Goal: Task Accomplishment & Management: Complete application form

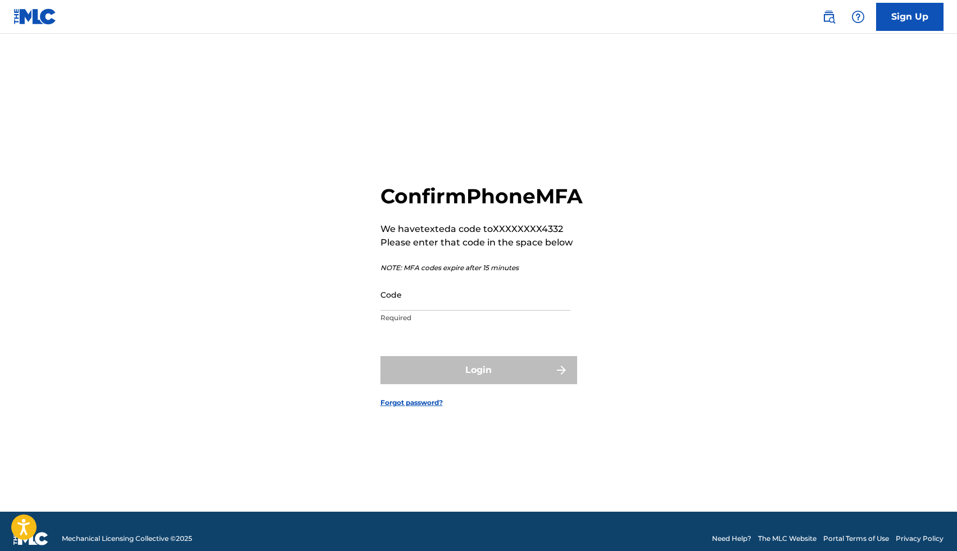
click at [421, 309] on input "Code" at bounding box center [475, 295] width 190 height 32
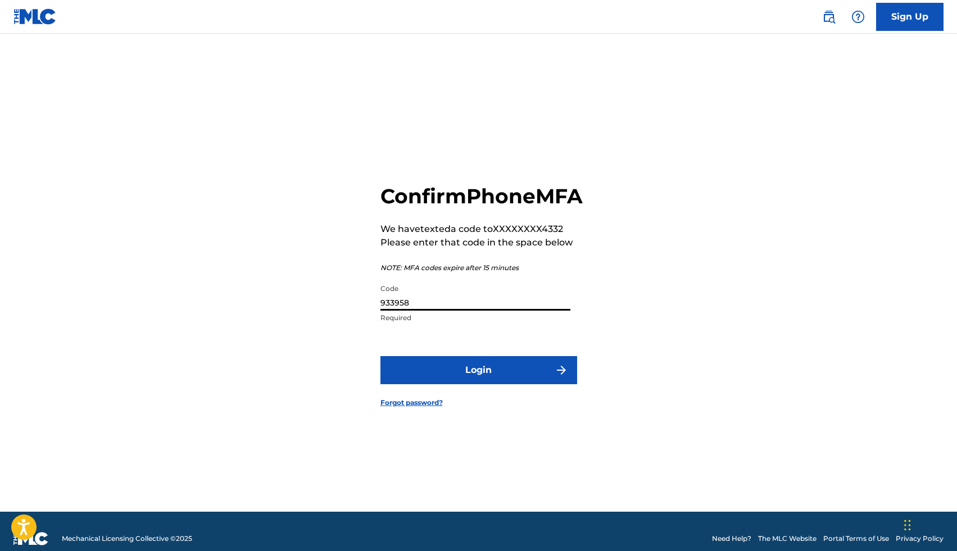
type input "933958"
click at [380, 356] on button "Login" at bounding box center [478, 370] width 197 height 28
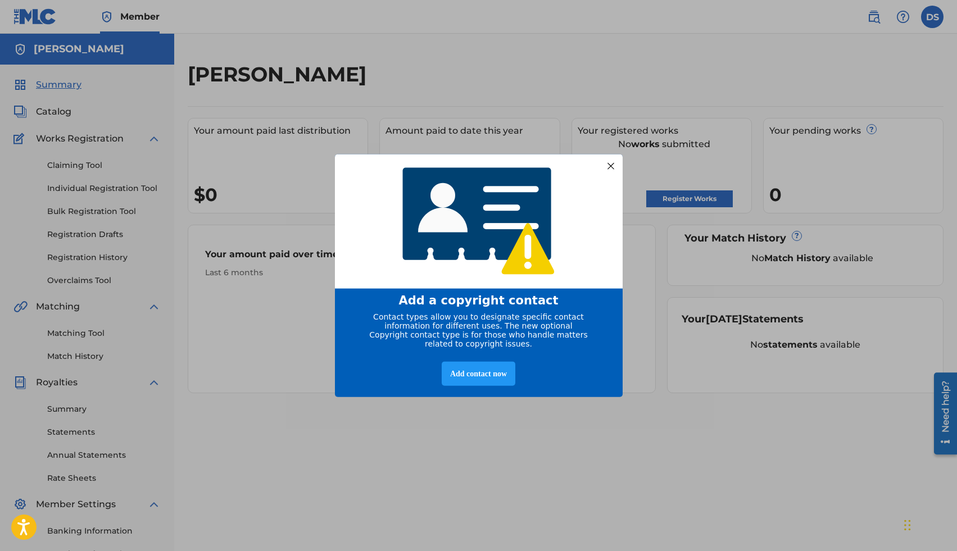
click at [611, 162] on div at bounding box center [610, 165] width 15 height 15
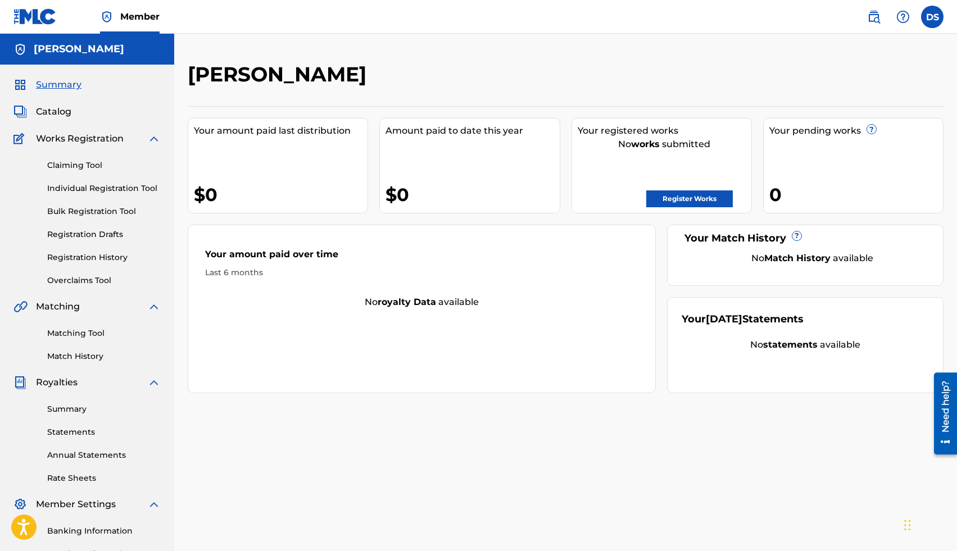
click at [43, 103] on div "Summary Catalog Works Registration Claiming Tool Individual Registration Tool B…" at bounding box center [87, 354] width 174 height 578
click at [44, 104] on div "Summary Catalog Works Registration Claiming Tool Individual Registration Tool B…" at bounding box center [87, 354] width 174 height 578
click at [47, 107] on span "Catalog" at bounding box center [53, 111] width 35 height 13
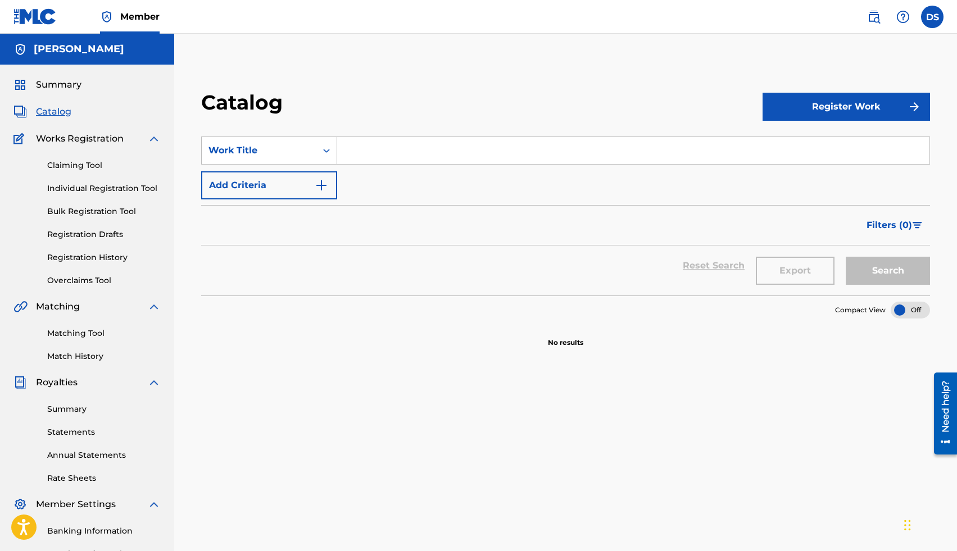
click at [94, 161] on link "Claiming Tool" at bounding box center [103, 166] width 113 height 12
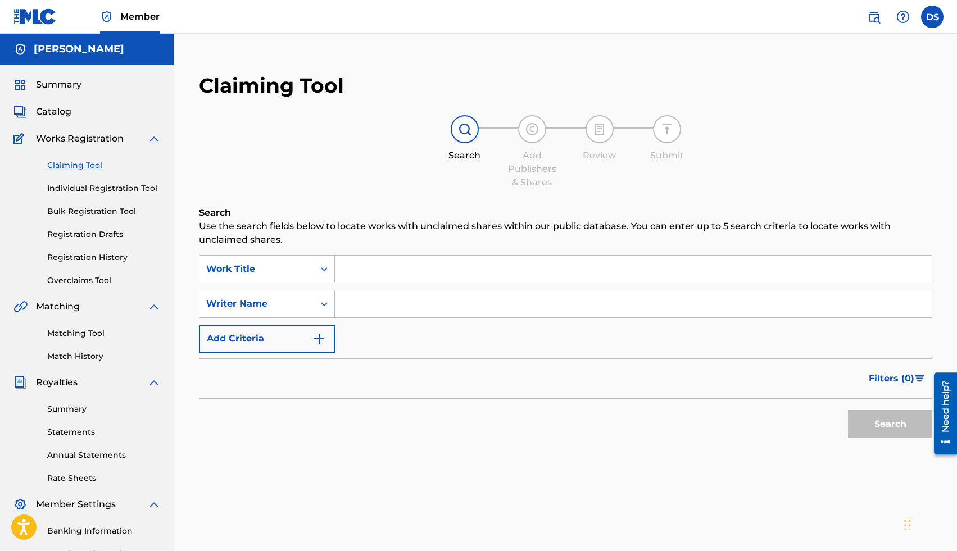
click at [95, 179] on div "Claiming Tool Individual Registration Tool Bulk Registration Tool Registration …" at bounding box center [86, 215] width 147 height 141
click at [96, 188] on link "Individual Registration Tool" at bounding box center [103, 189] width 113 height 12
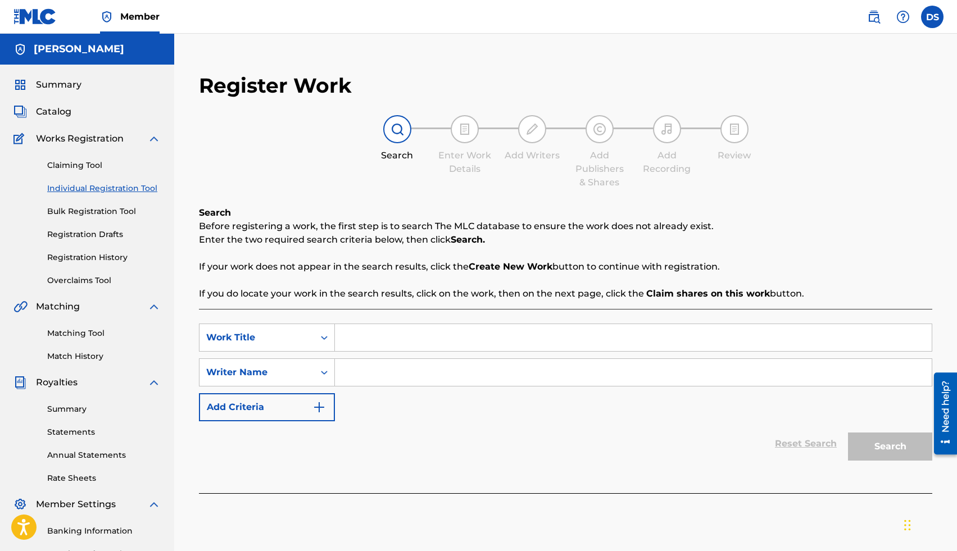
click at [98, 213] on link "Bulk Registration Tool" at bounding box center [103, 212] width 113 height 12
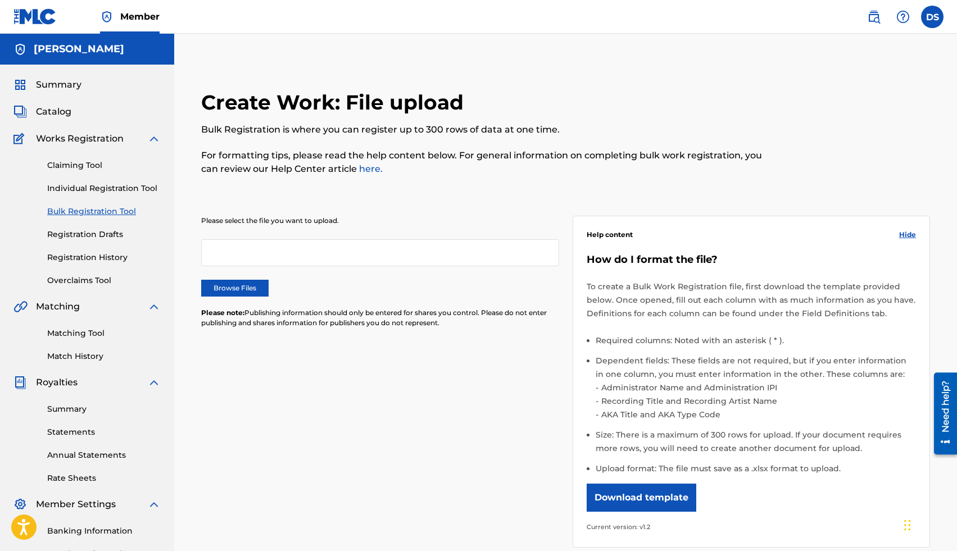
click at [102, 181] on div "Claiming Tool Individual Registration Tool Bulk Registration Tool Registration …" at bounding box center [86, 215] width 147 height 141
click at [104, 187] on link "Individual Registration Tool" at bounding box center [103, 189] width 113 height 12
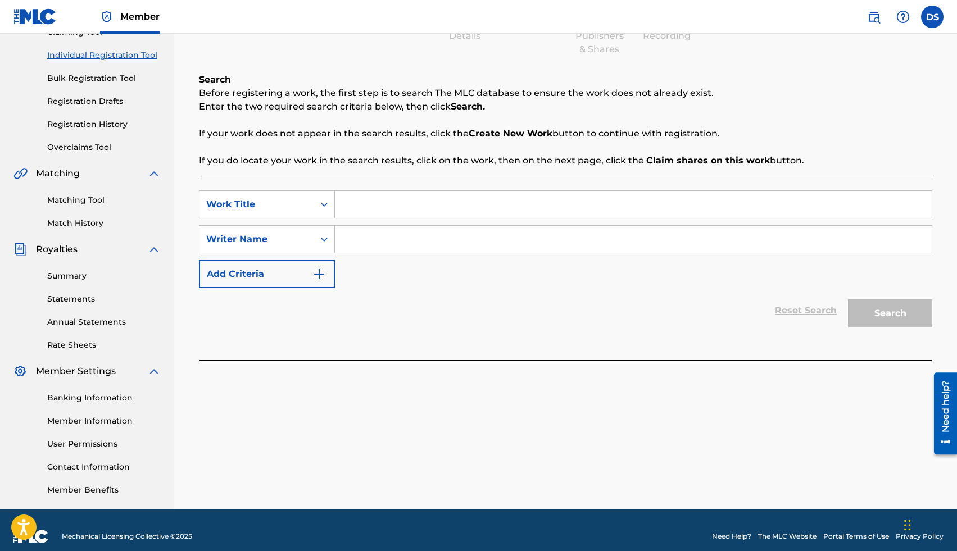
scroll to position [145, 0]
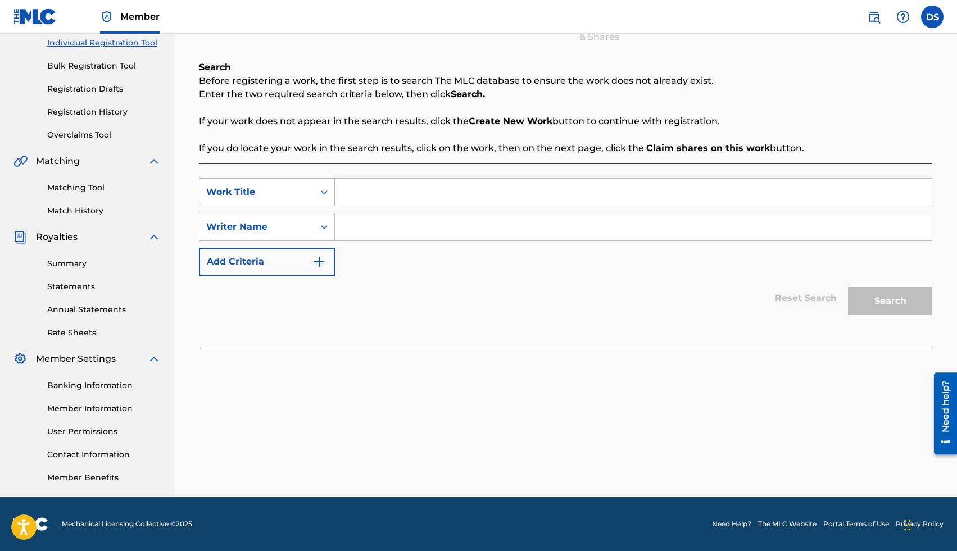
click at [312, 197] on div "Work Title" at bounding box center [256, 191] width 115 height 21
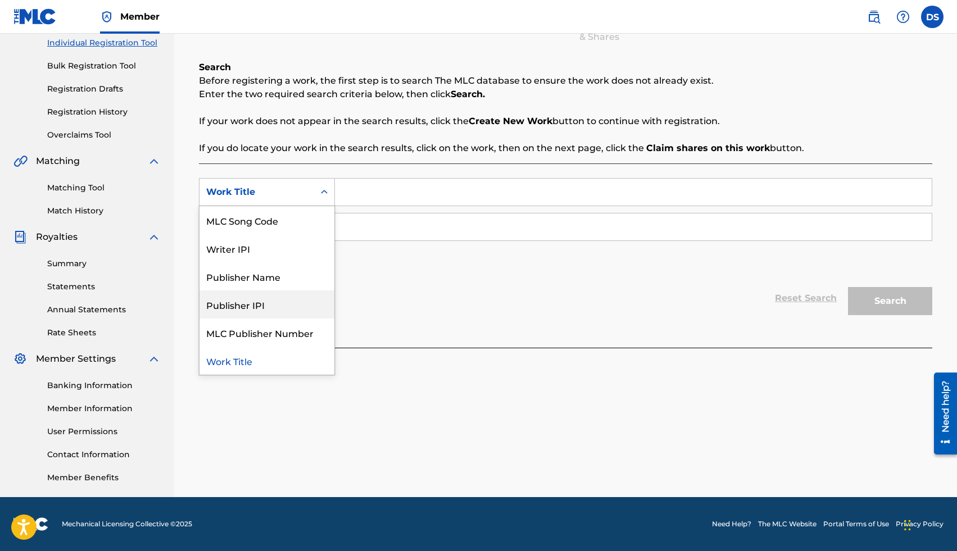
scroll to position [0, 0]
click at [298, 314] on div "Publisher Name" at bounding box center [266, 304] width 135 height 28
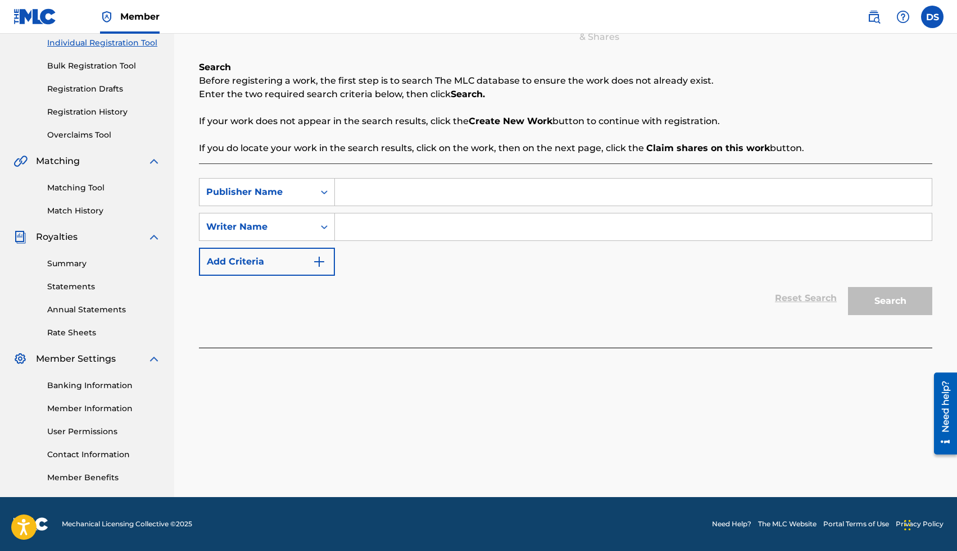
click at [360, 198] on input "Search Form" at bounding box center [633, 192] width 597 height 27
type input "Criminal Waste"
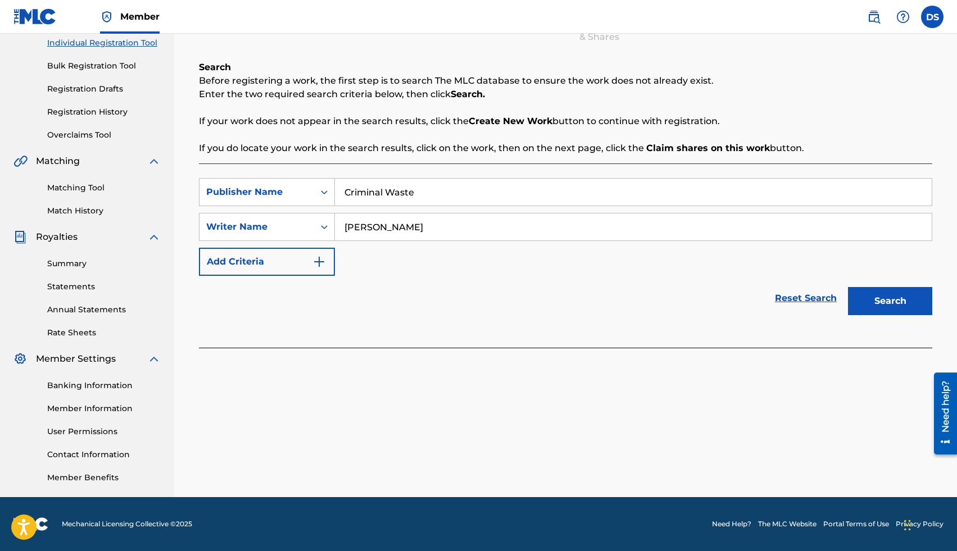
type input "[PERSON_NAME]"
click at [848, 287] on button "Search" at bounding box center [890, 301] width 84 height 28
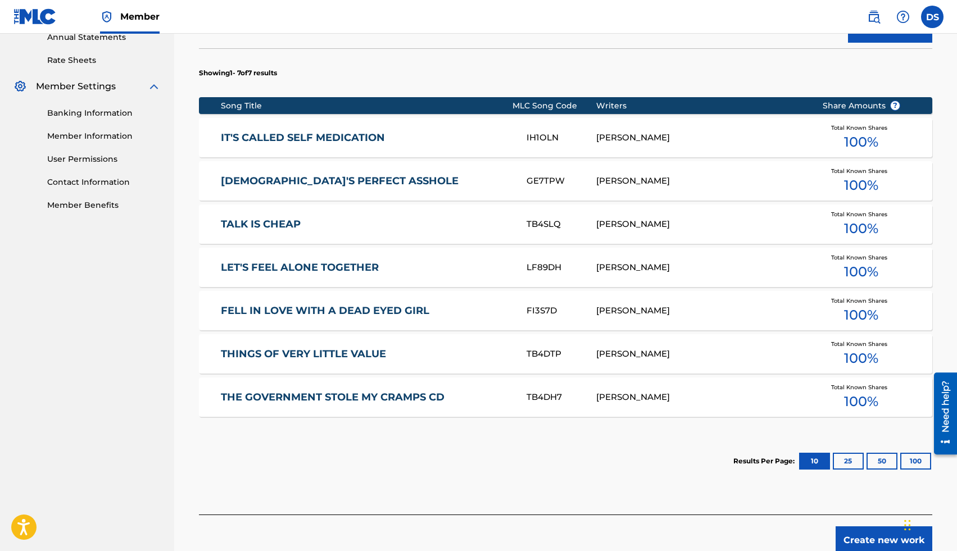
scroll to position [486, 0]
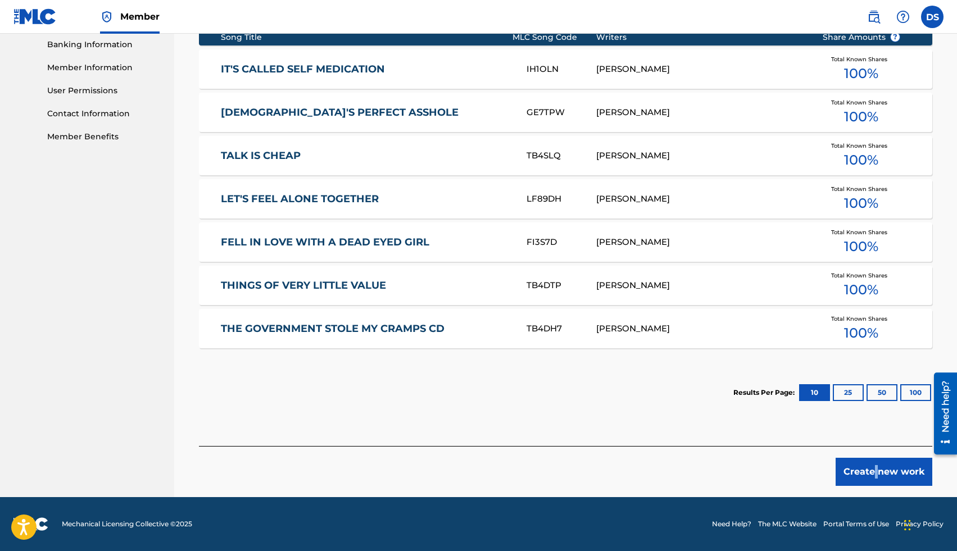
click at [885, 473] on button "Create new work" at bounding box center [883, 472] width 97 height 28
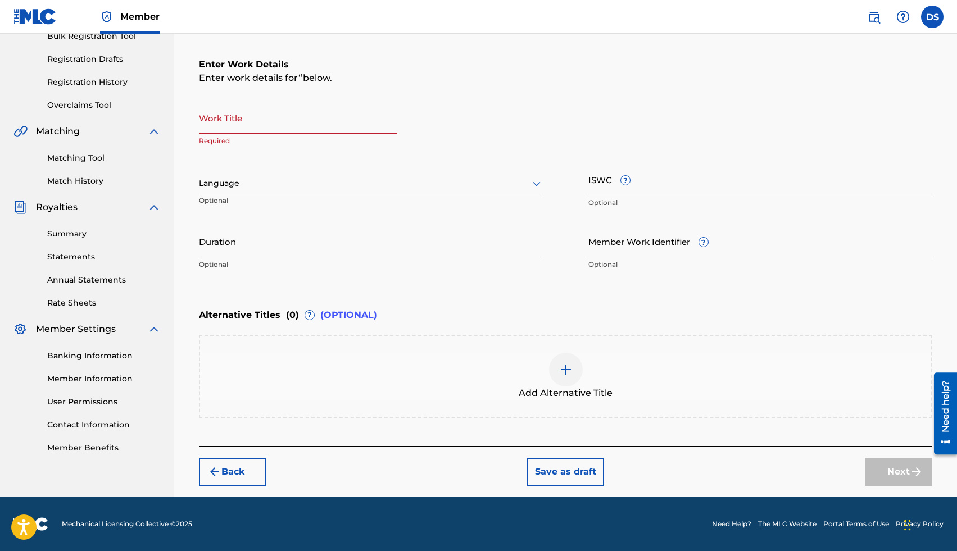
scroll to position [175, 0]
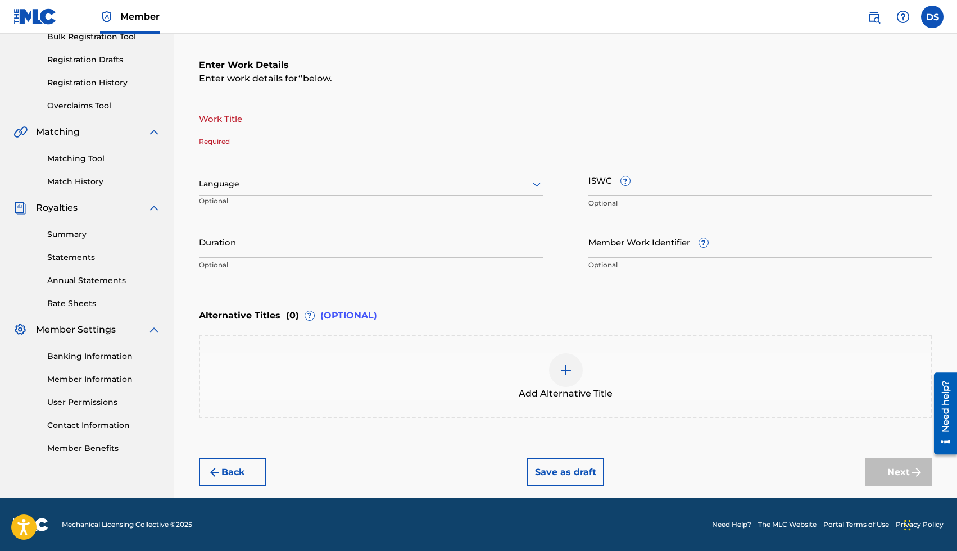
click at [258, 121] on input "Work Title" at bounding box center [298, 118] width 198 height 32
click at [606, 183] on input "ISWC ?" at bounding box center [760, 180] width 344 height 32
paste input "usx9p2455603"
type input "usx9p2455603"
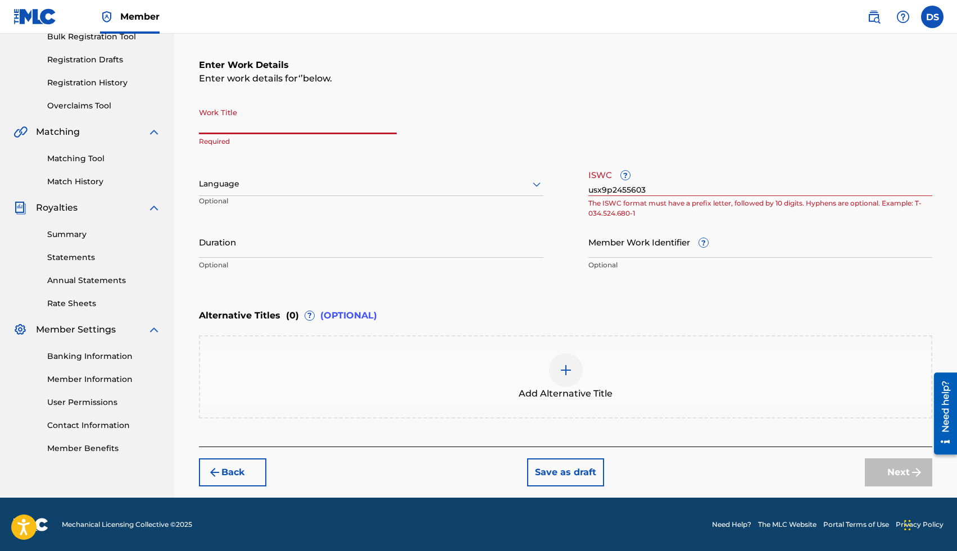
click at [252, 119] on input "Work Title" at bounding box center [298, 118] width 198 height 32
type input "Sea to Shining Sea"
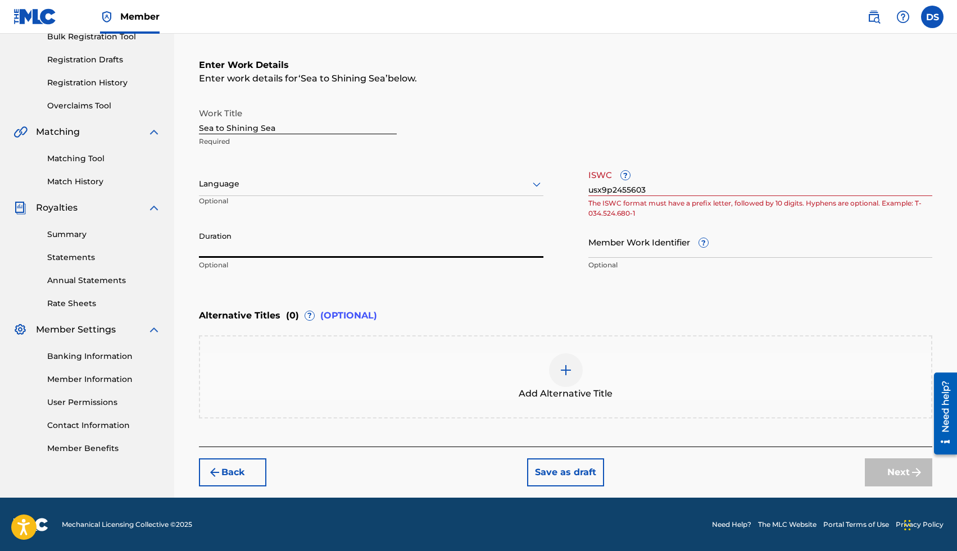
click at [312, 181] on div at bounding box center [371, 184] width 344 height 14
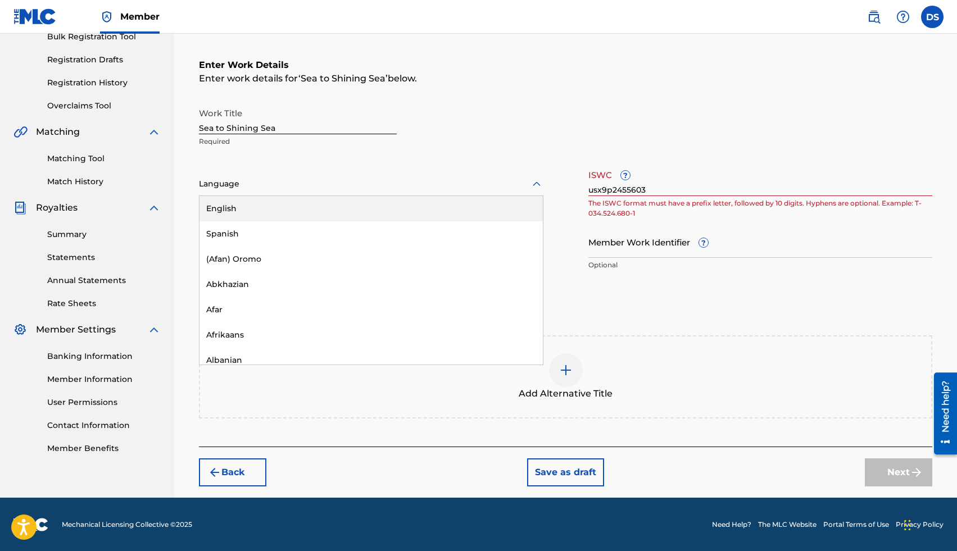
click at [272, 208] on div "English" at bounding box center [370, 208] width 343 height 25
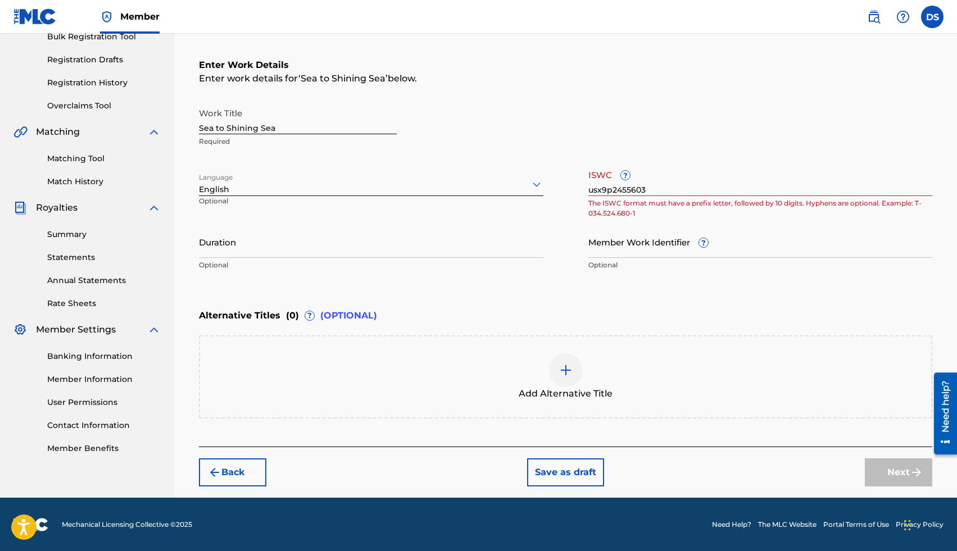
click at [303, 247] on input "Duration" at bounding box center [371, 242] width 344 height 32
type input "03:15"
click at [574, 476] on button "Save as draft" at bounding box center [565, 472] width 77 height 28
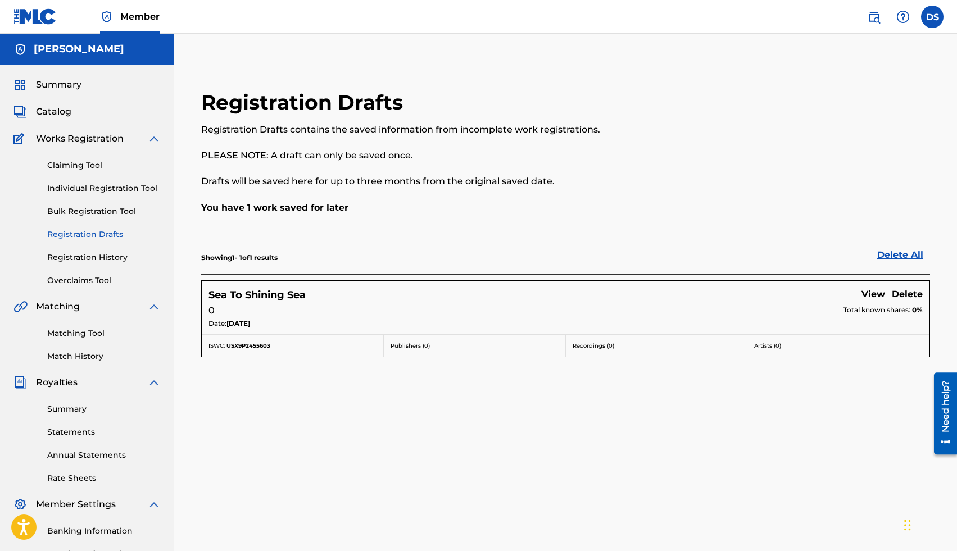
click at [100, 193] on link "Individual Registration Tool" at bounding box center [103, 189] width 113 height 12
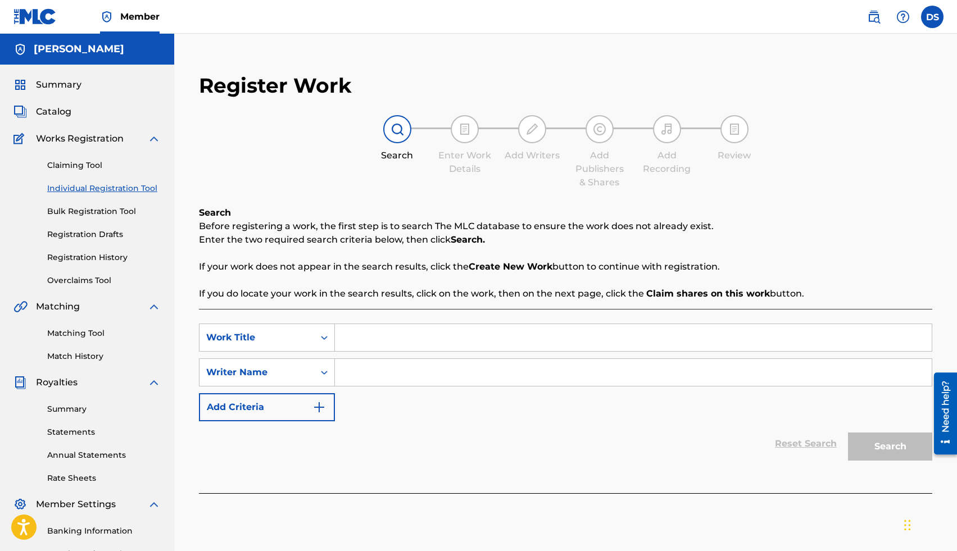
click at [356, 368] on input "Search Form" at bounding box center [633, 372] width 597 height 27
type input "[PERSON_NAME]"
click at [580, 405] on div "SearchWithCriteria913113df-fd61-4641-9689-26f11a349ce3 Work Title SearchWithCri…" at bounding box center [565, 373] width 733 height 98
click at [233, 335] on div "Work Title" at bounding box center [256, 337] width 101 height 13
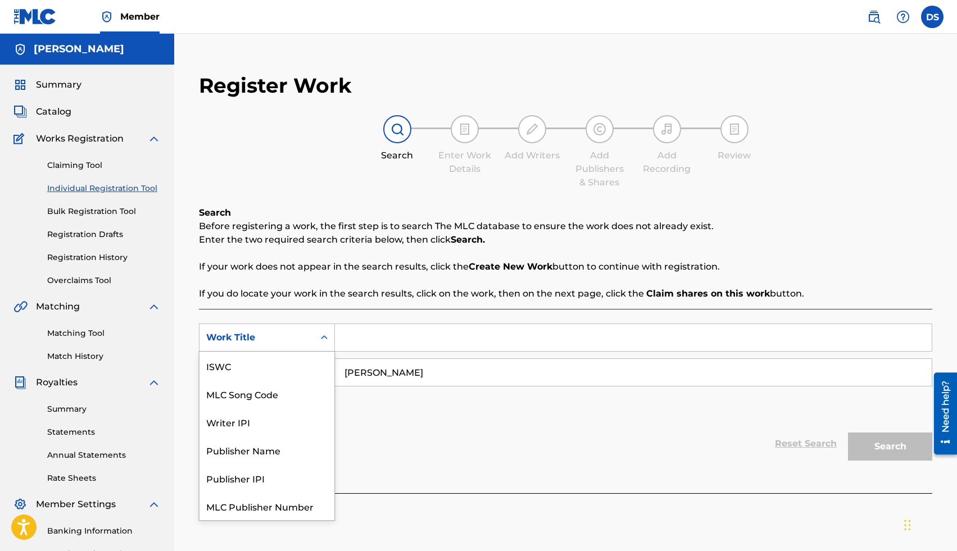
scroll to position [28, 0]
click at [276, 418] on div "Publisher Name" at bounding box center [266, 422] width 135 height 28
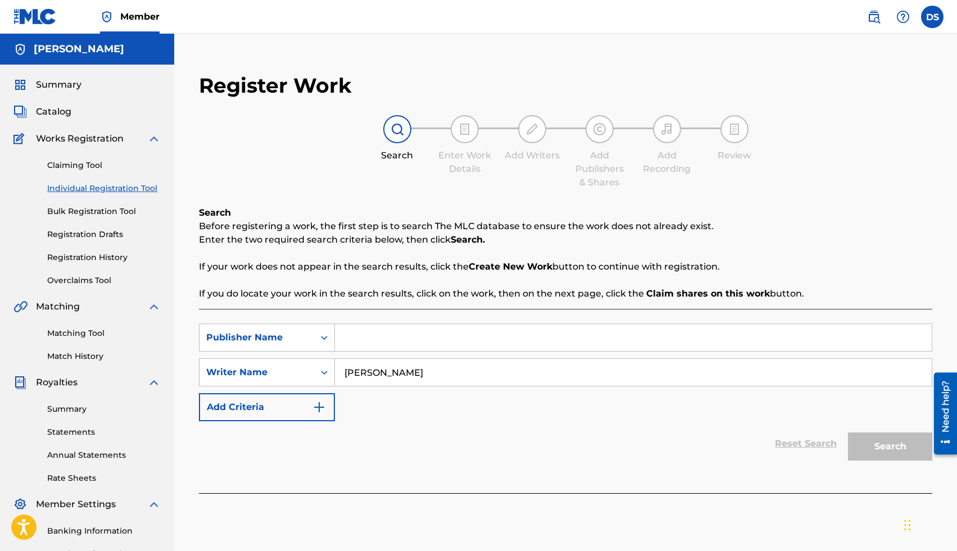
click at [367, 345] on input "Search Form" at bounding box center [633, 337] width 597 height 27
type input "Criminal Waste"
click at [883, 439] on button "Search" at bounding box center [890, 446] width 84 height 28
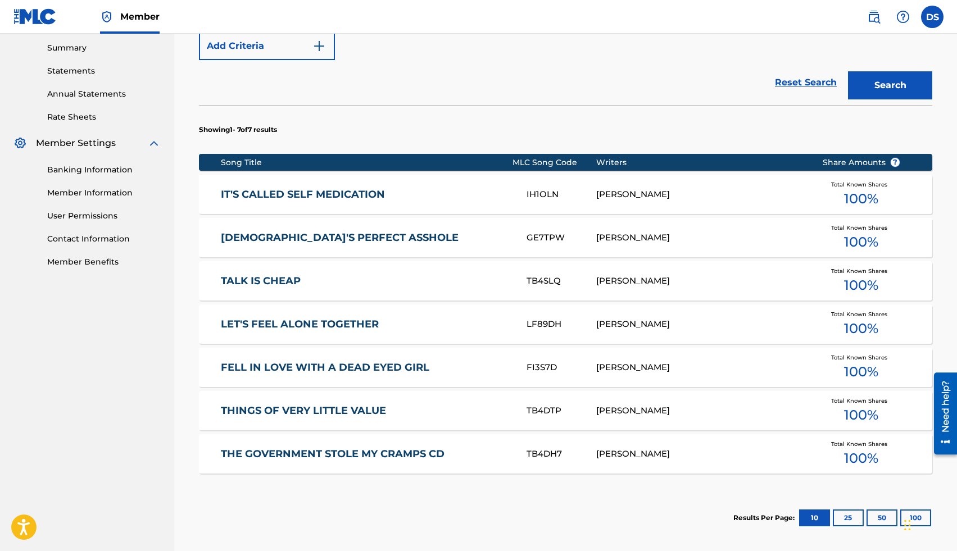
scroll to position [453, 0]
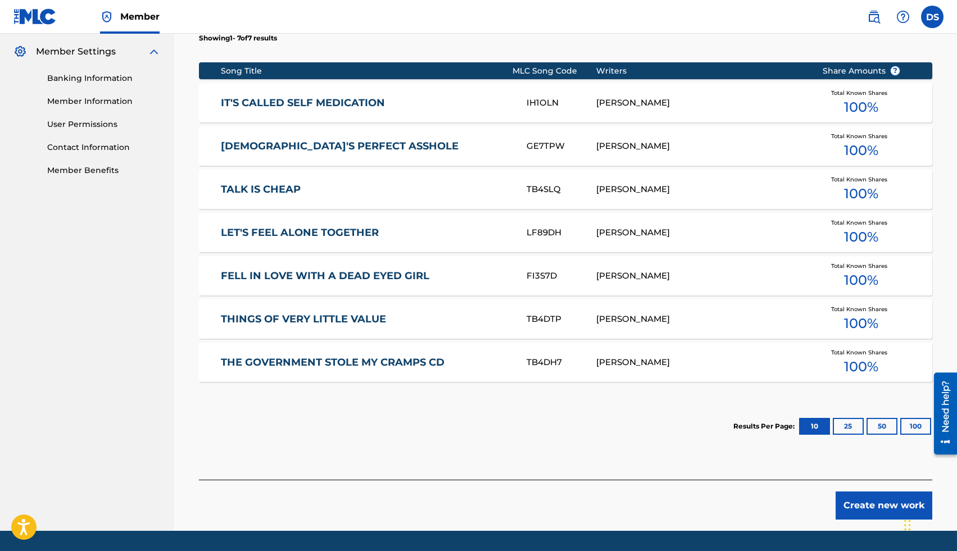
click at [333, 104] on link "IT'S CALLED SELF MEDICATION" at bounding box center [366, 103] width 290 height 13
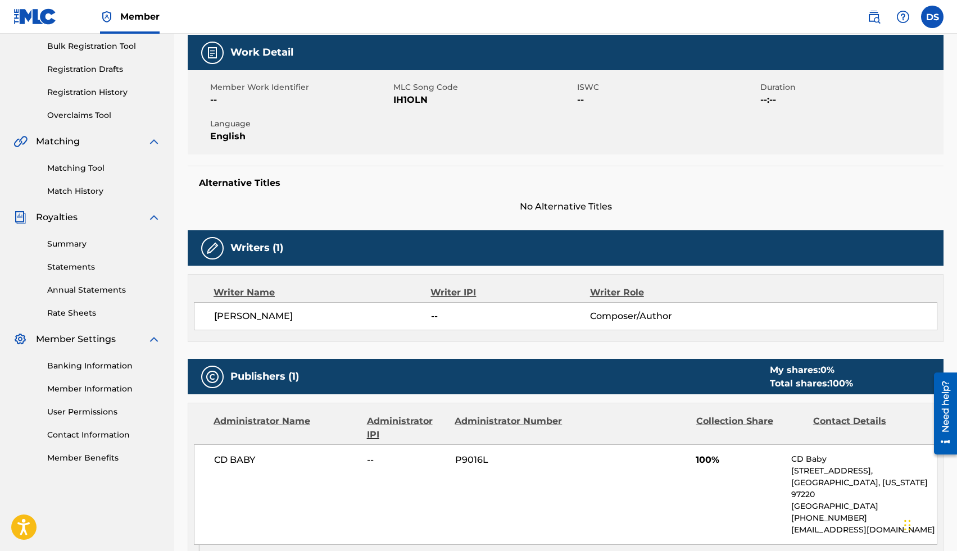
scroll to position [153, 0]
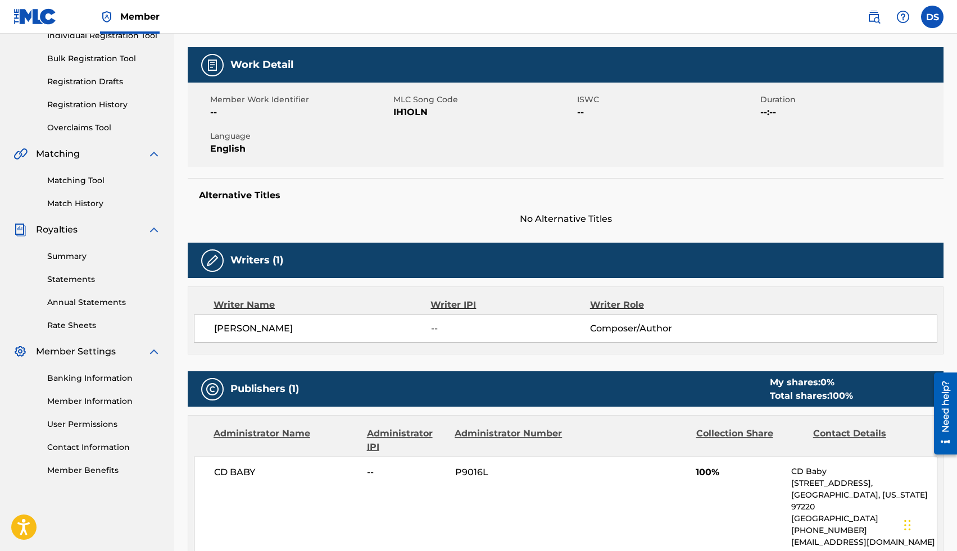
click at [99, 83] on link "Registration Drafts" at bounding box center [103, 82] width 113 height 12
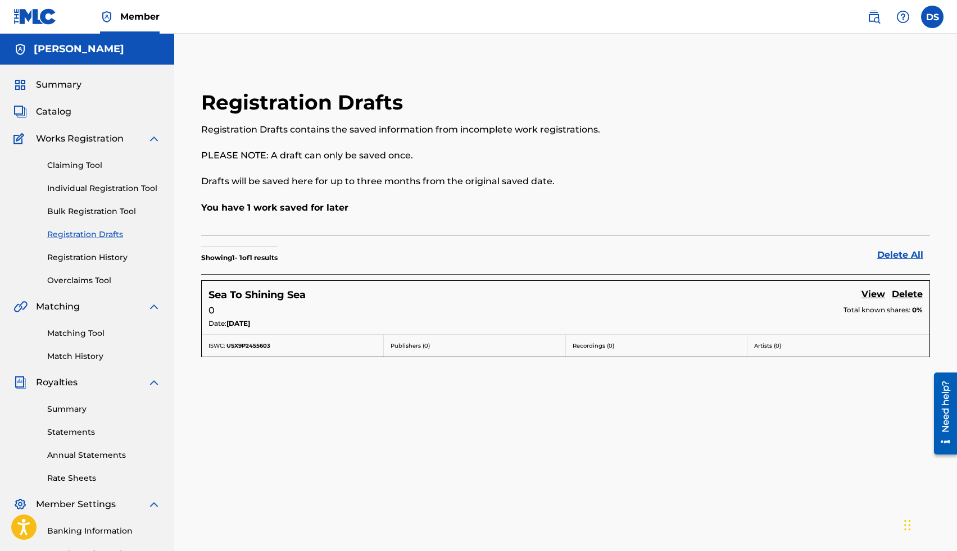
click at [873, 295] on link "View" at bounding box center [873, 295] width 24 height 15
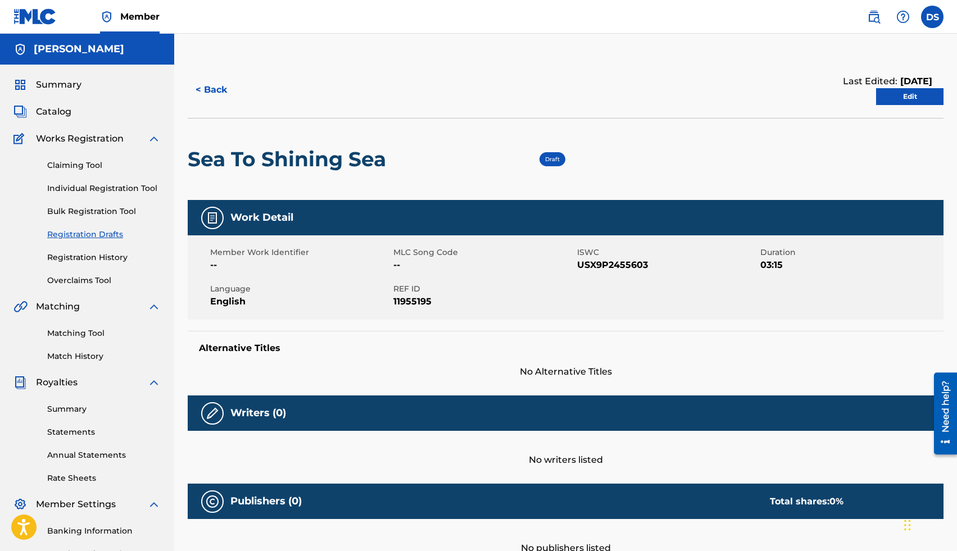
click at [922, 94] on link "Edit" at bounding box center [909, 96] width 67 height 17
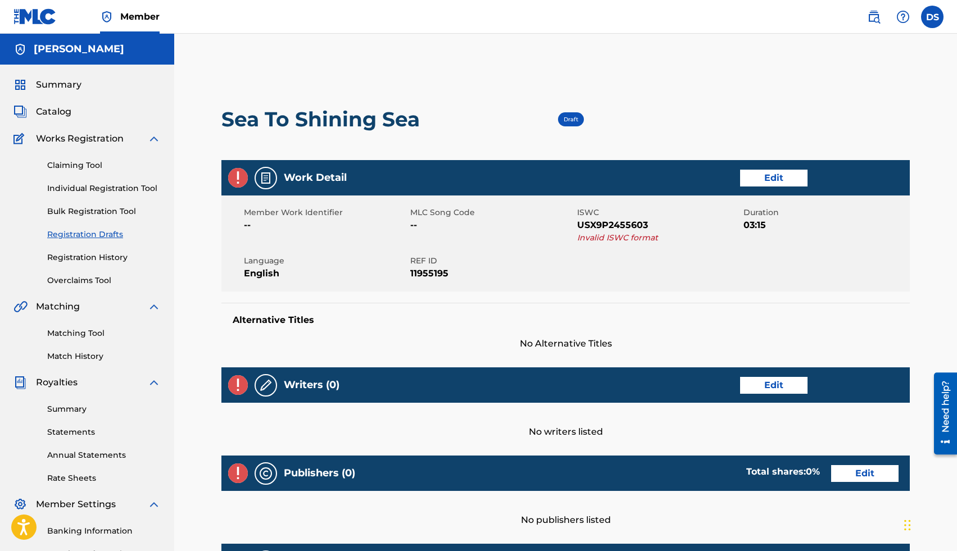
click at [758, 177] on link "Edit" at bounding box center [773, 178] width 67 height 17
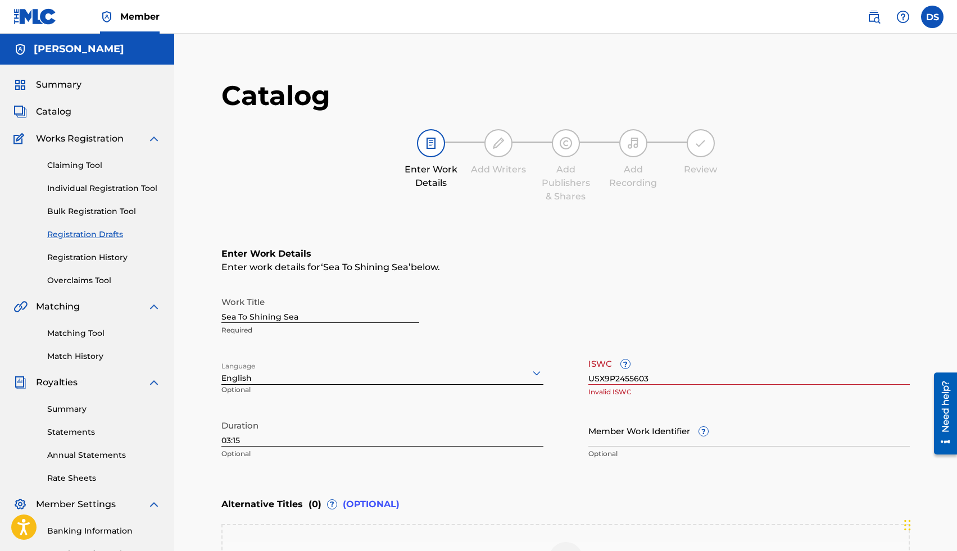
click at [612, 377] on input "USX9P2455603" at bounding box center [749, 369] width 322 height 32
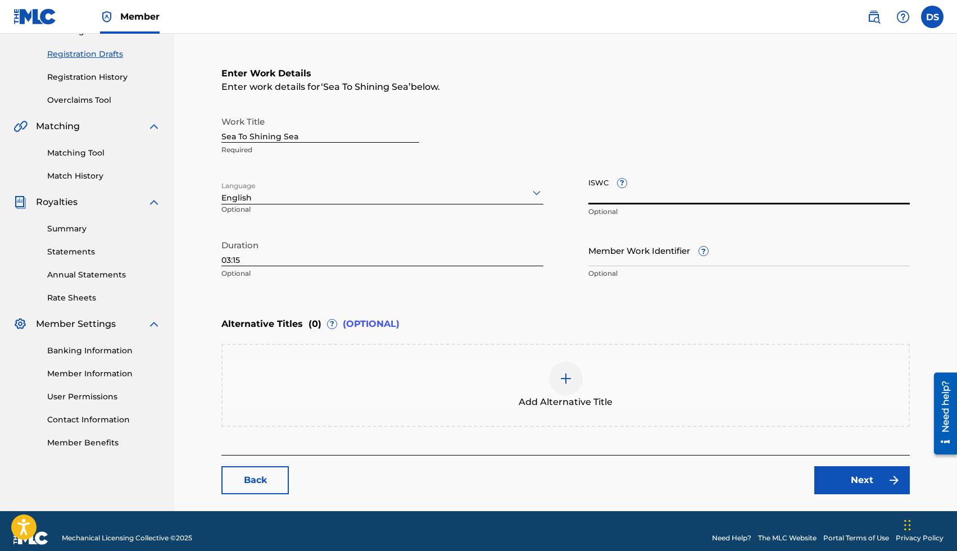
scroll to position [194, 0]
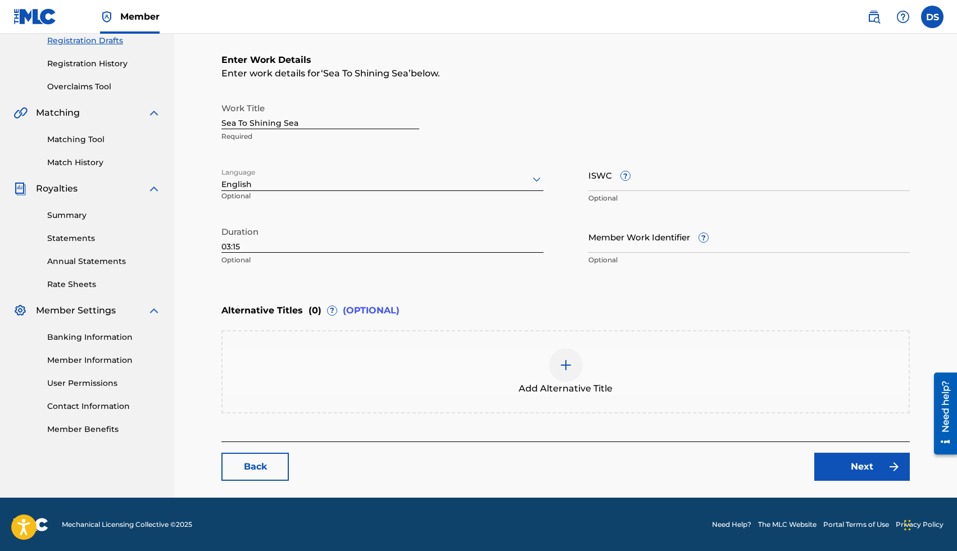
click at [863, 473] on link "Next" at bounding box center [861, 467] width 95 height 28
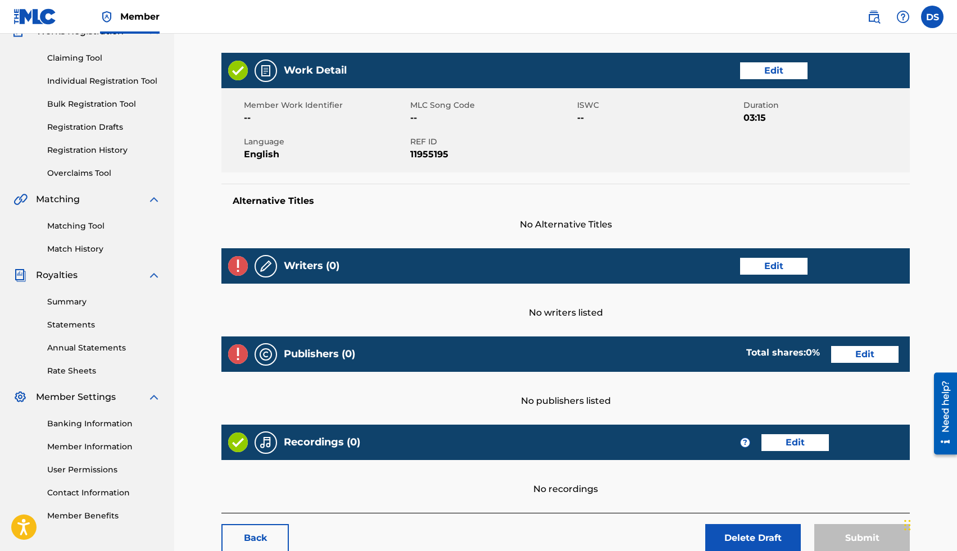
scroll to position [126, 0]
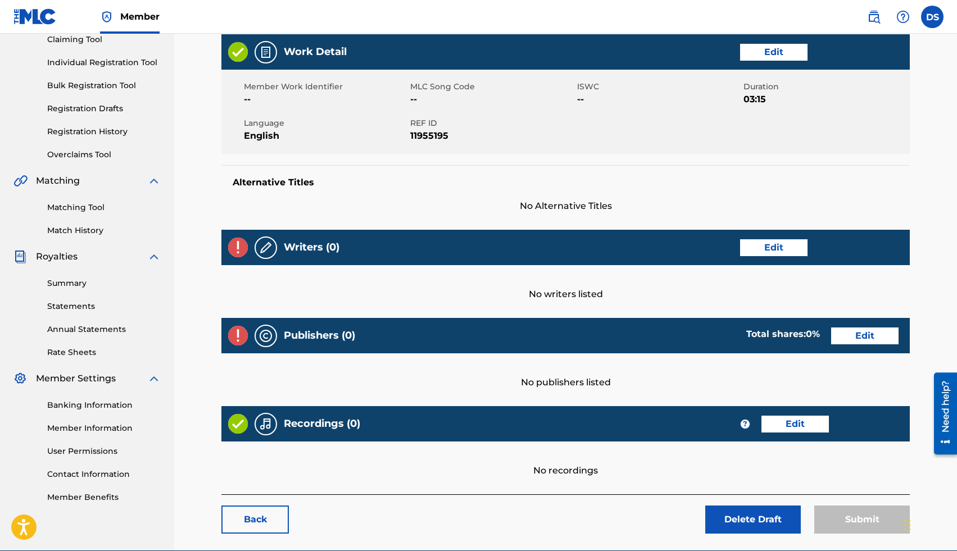
click at [791, 250] on link "Edit" at bounding box center [773, 247] width 67 height 17
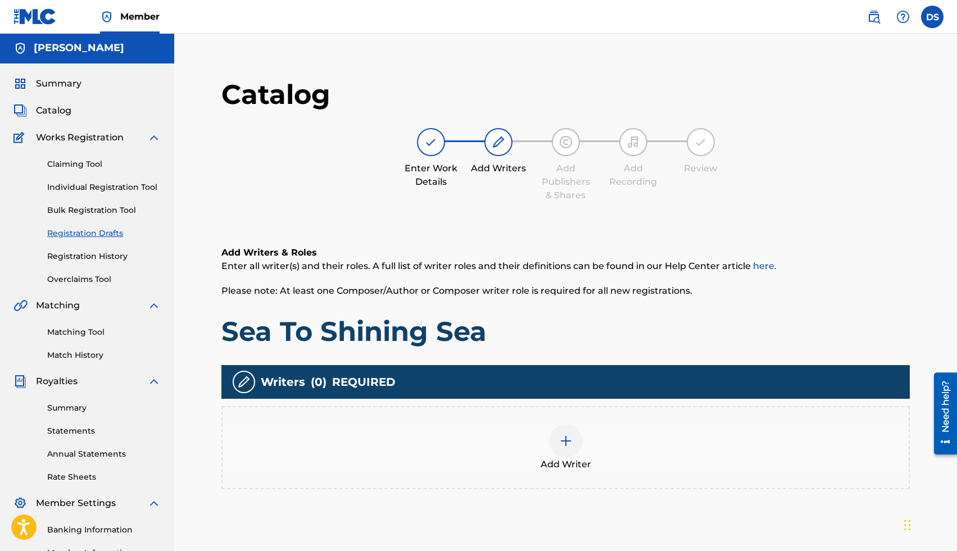
scroll to position [89, 0]
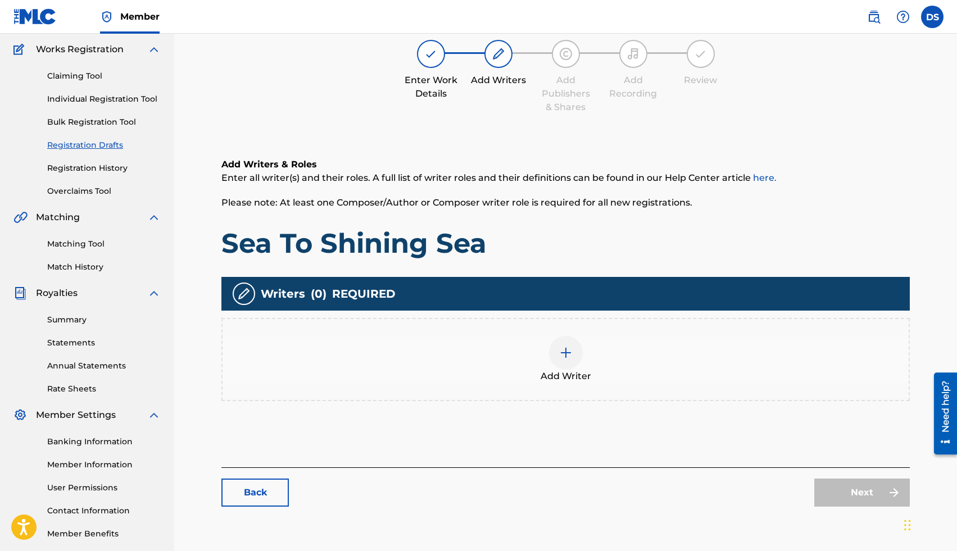
click at [561, 343] on div at bounding box center [566, 353] width 34 height 34
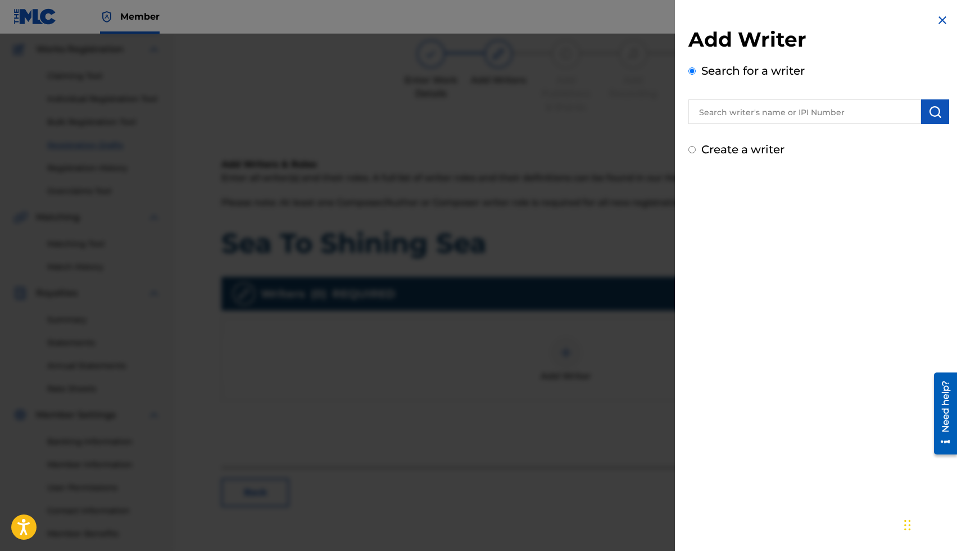
click at [789, 116] on input "text" at bounding box center [804, 111] width 233 height 25
type input "[PERSON_NAME]"
click at [871, 222] on div "Add Writer Search for a writer David Simione Create a writer" at bounding box center [819, 275] width 288 height 551
click at [935, 111] on img "submit" at bounding box center [934, 111] width 13 height 13
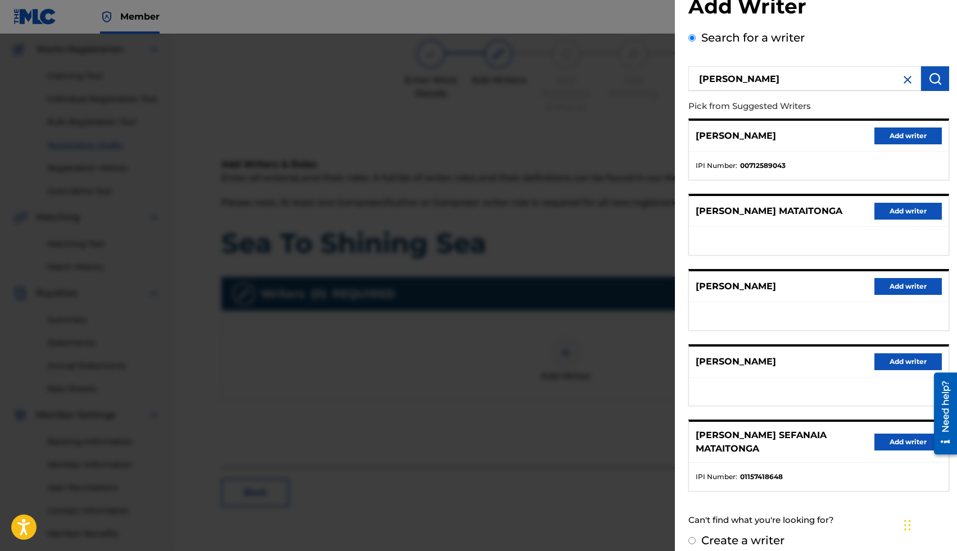
scroll to position [34, 0]
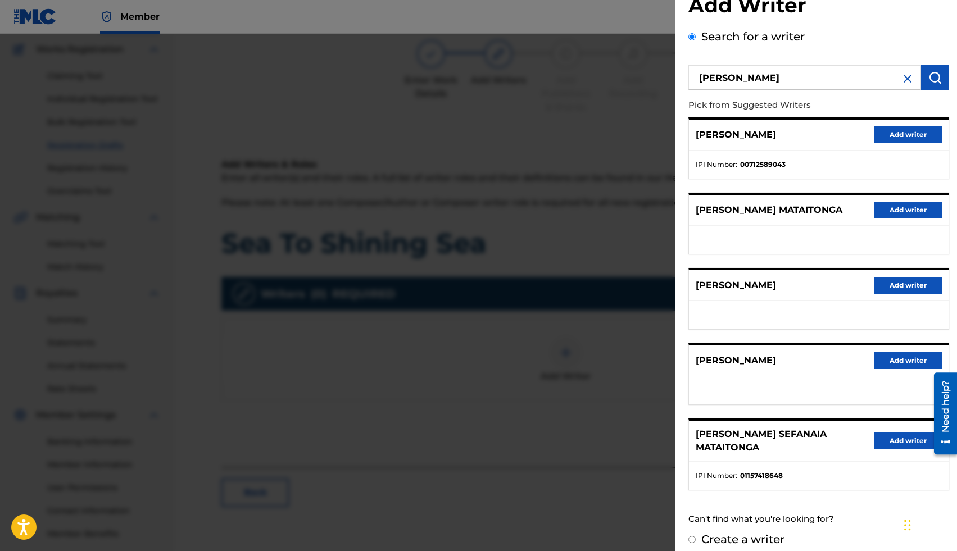
click at [890, 364] on button "Add writer" at bounding box center [907, 360] width 67 height 17
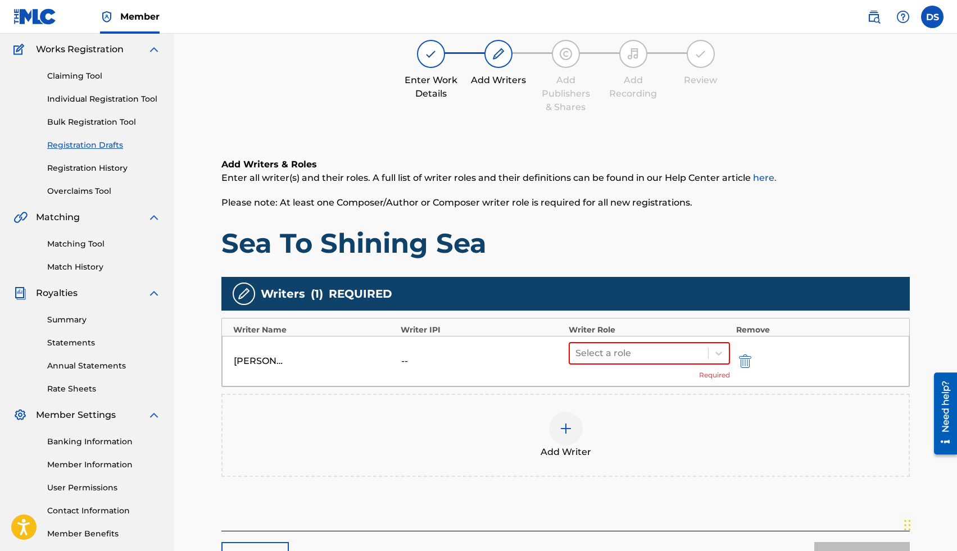
click at [602, 366] on div "Select a role Required" at bounding box center [649, 361] width 162 height 38
click at [616, 355] on div at bounding box center [639, 353] width 128 height 16
click at [630, 386] on div "Composer/Author" at bounding box center [649, 382] width 162 height 22
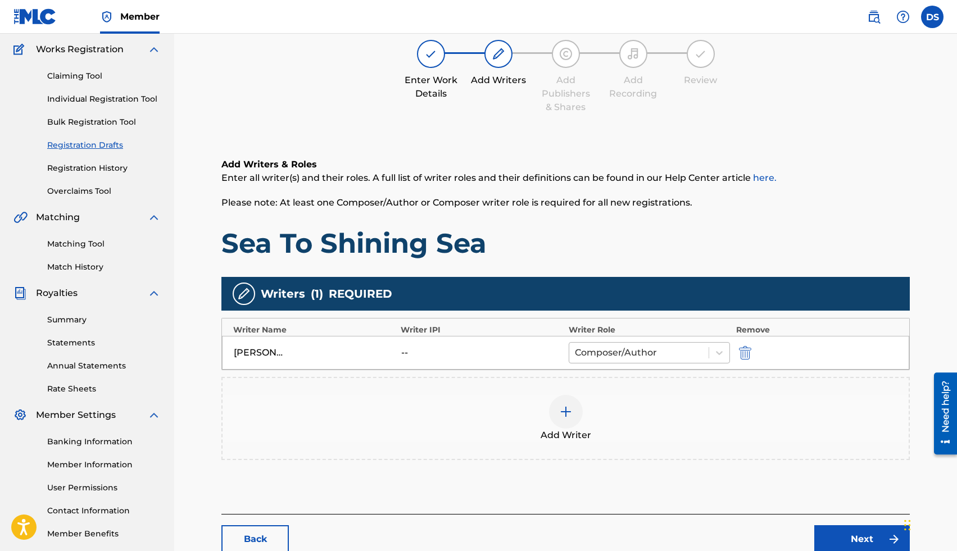
click at [652, 352] on div at bounding box center [639, 353] width 129 height 16
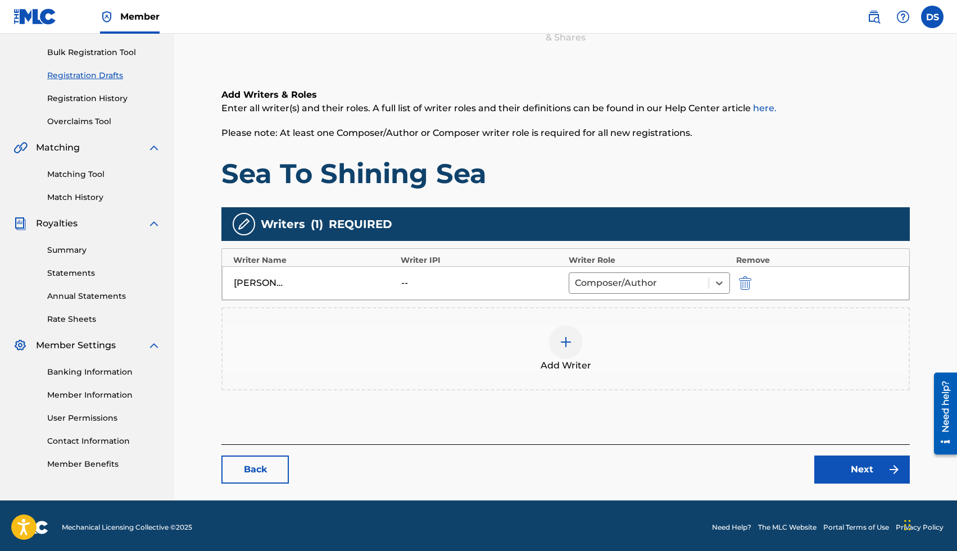
scroll to position [161, 0]
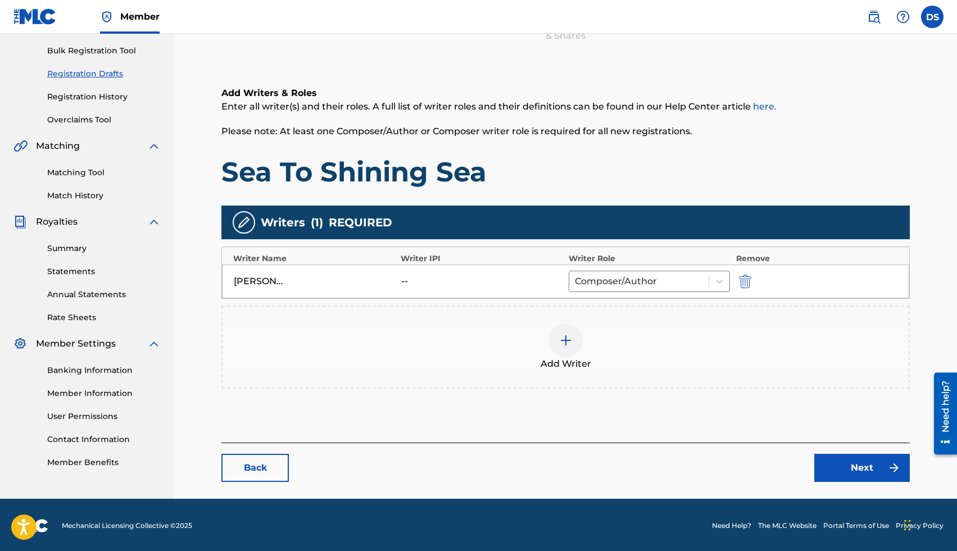
click at [827, 458] on link "Next" at bounding box center [861, 468] width 95 height 28
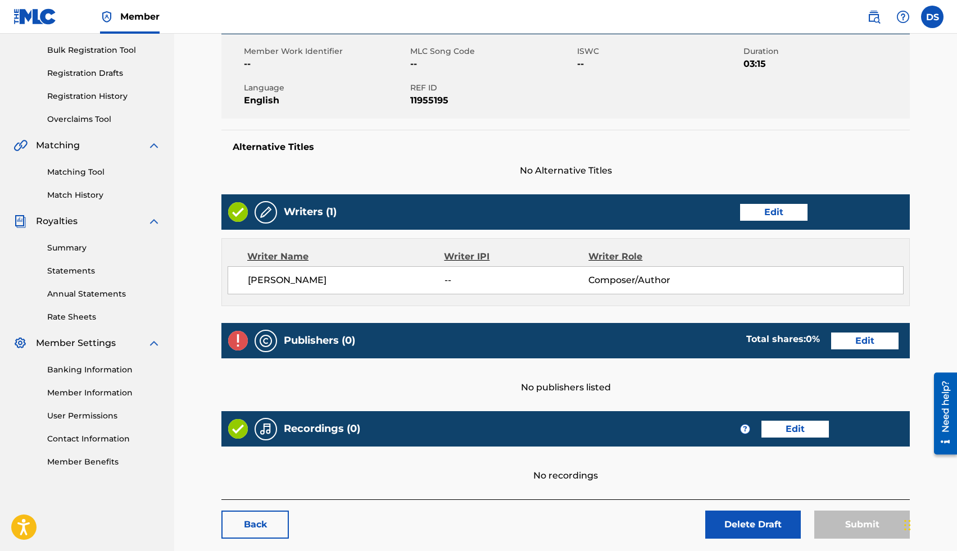
scroll to position [220, 0]
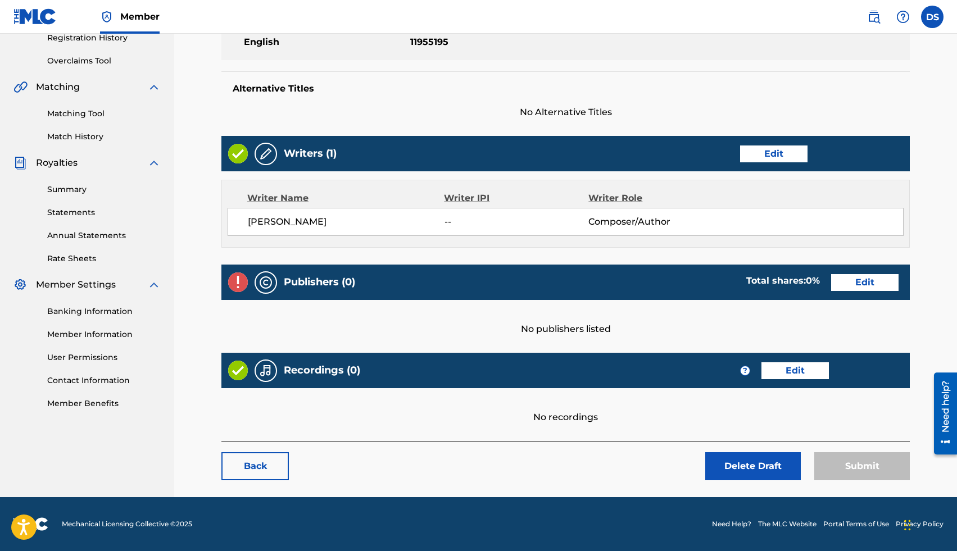
click at [270, 459] on link "Back" at bounding box center [254, 466] width 67 height 28
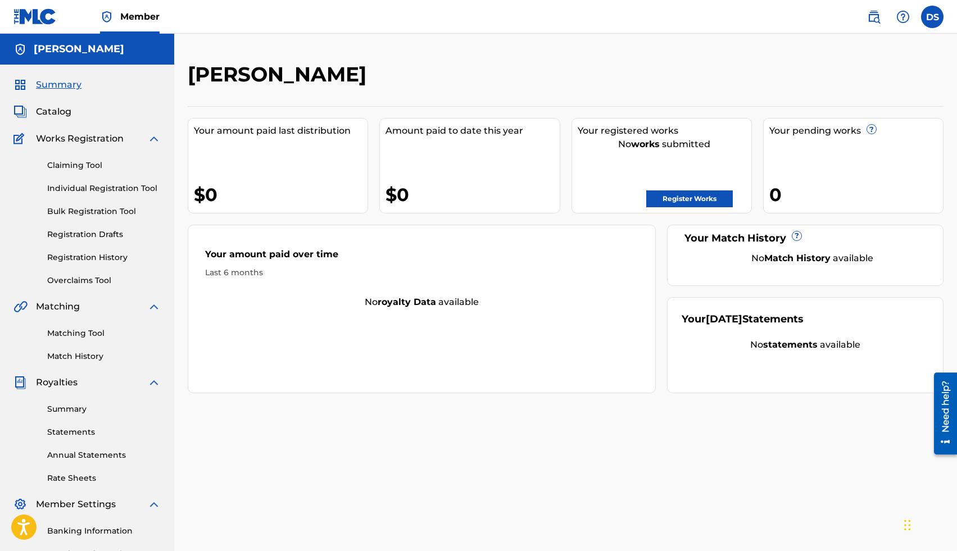
click at [102, 187] on link "Individual Registration Tool" at bounding box center [103, 189] width 113 height 12
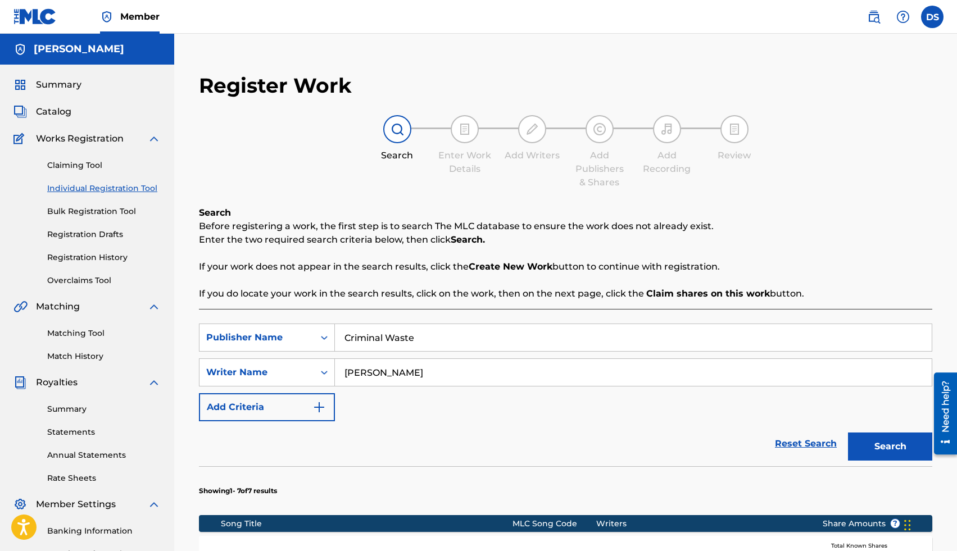
click at [882, 437] on button "Search" at bounding box center [890, 446] width 84 height 28
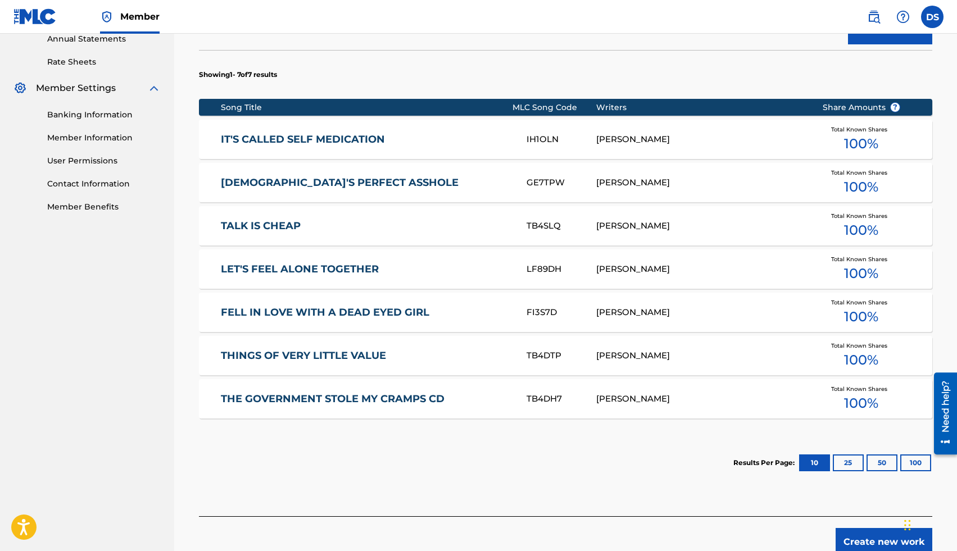
scroll to position [486, 0]
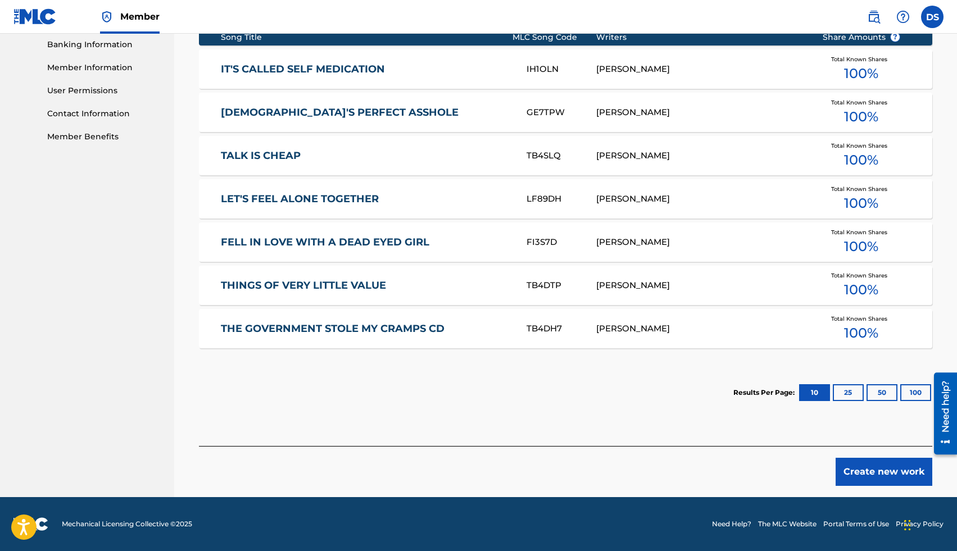
click at [292, 199] on link "LET'S FEEL ALONE TOGETHER" at bounding box center [366, 199] width 290 height 13
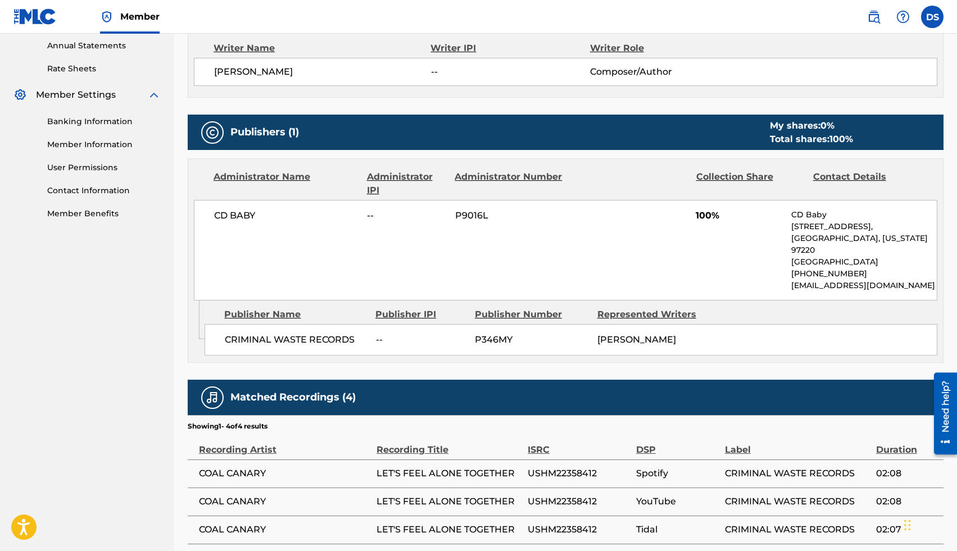
scroll to position [410, 0]
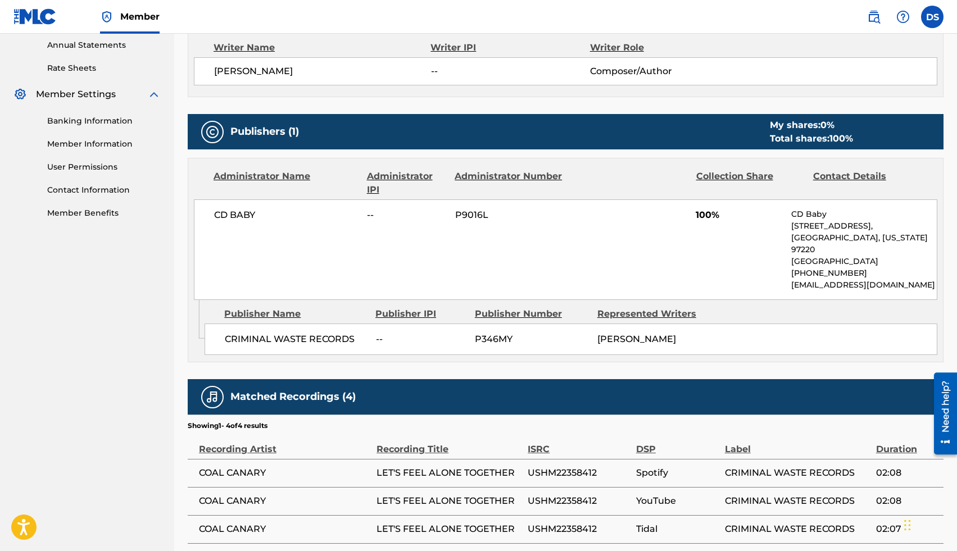
click at [487, 340] on span "P346MY" at bounding box center [532, 339] width 114 height 13
copy span "P346MY"
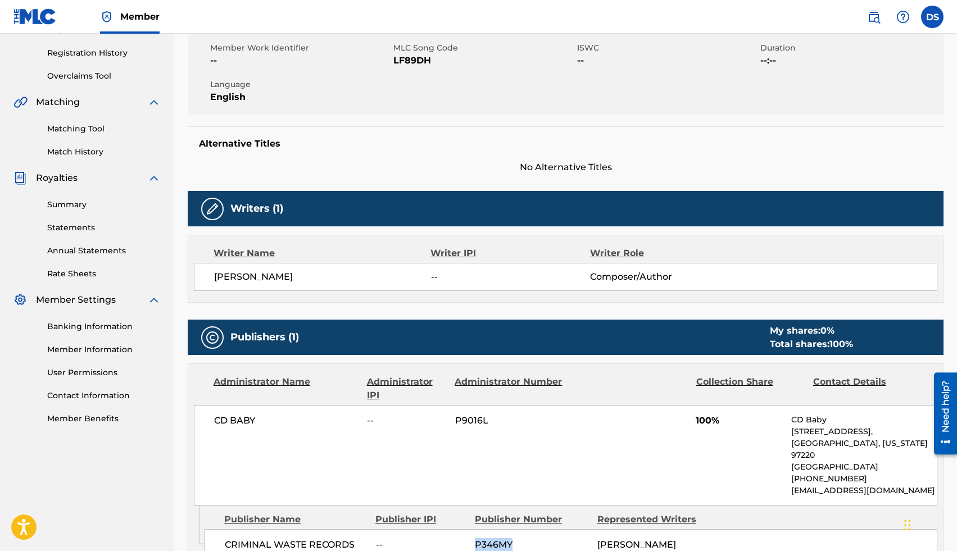
scroll to position [180, 0]
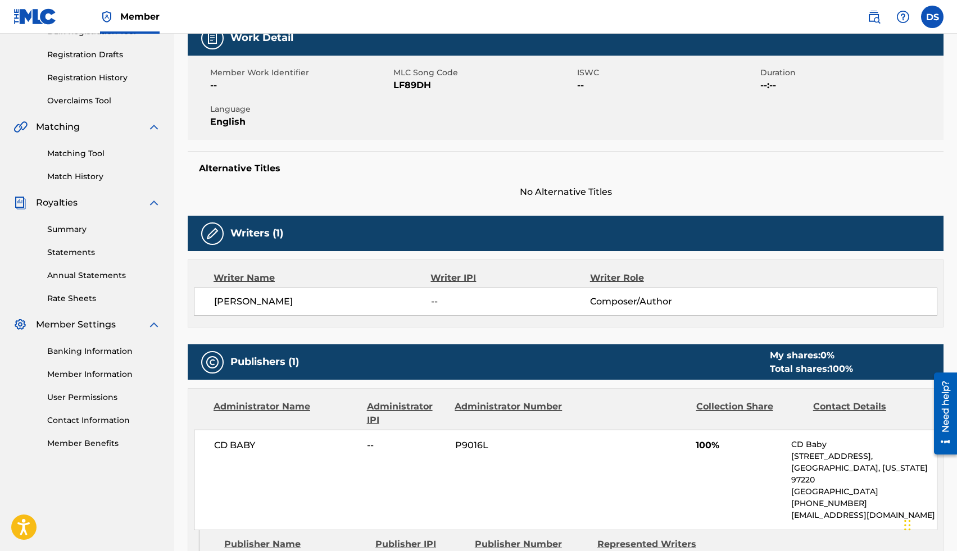
click at [98, 57] on link "Registration Drafts" at bounding box center [103, 55] width 113 height 12
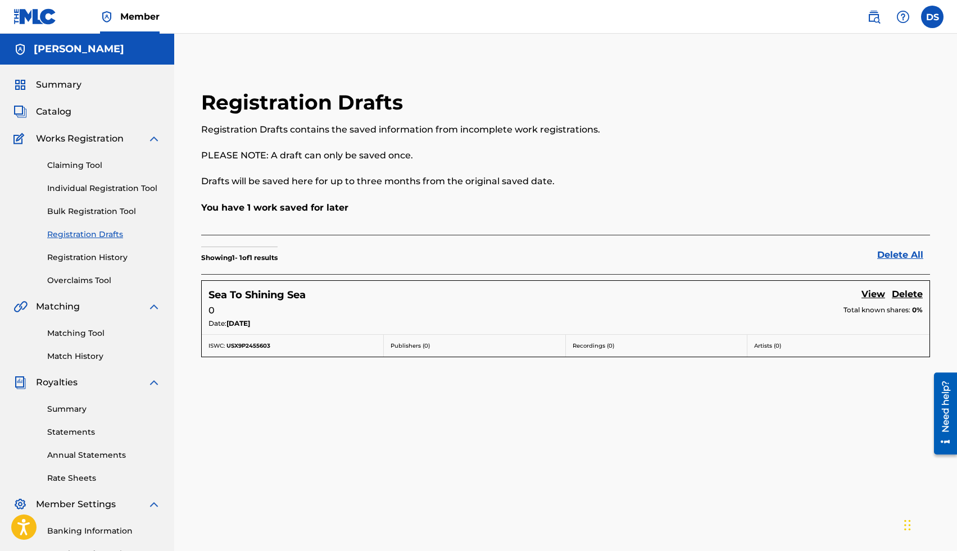
click at [877, 292] on link "View" at bounding box center [873, 295] width 24 height 15
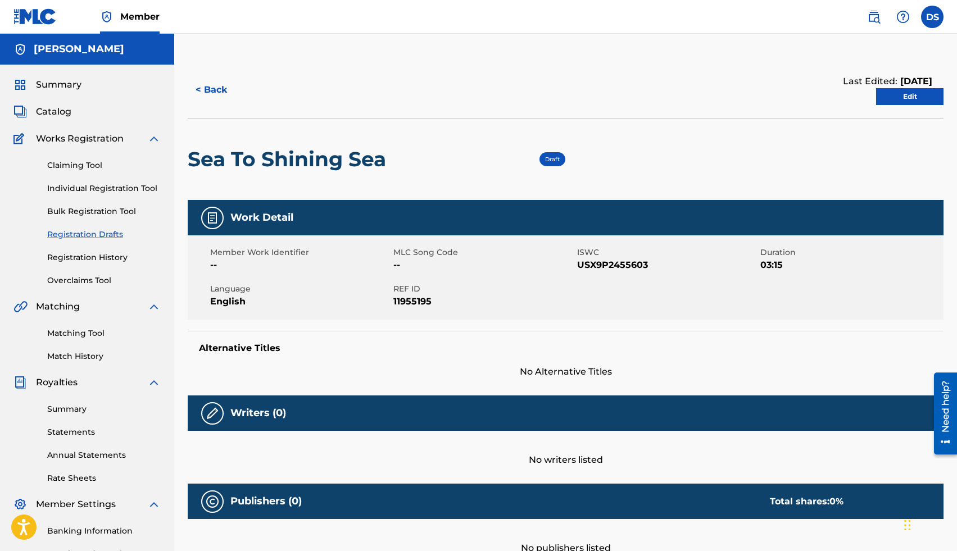
click at [905, 101] on link "Edit" at bounding box center [909, 96] width 67 height 17
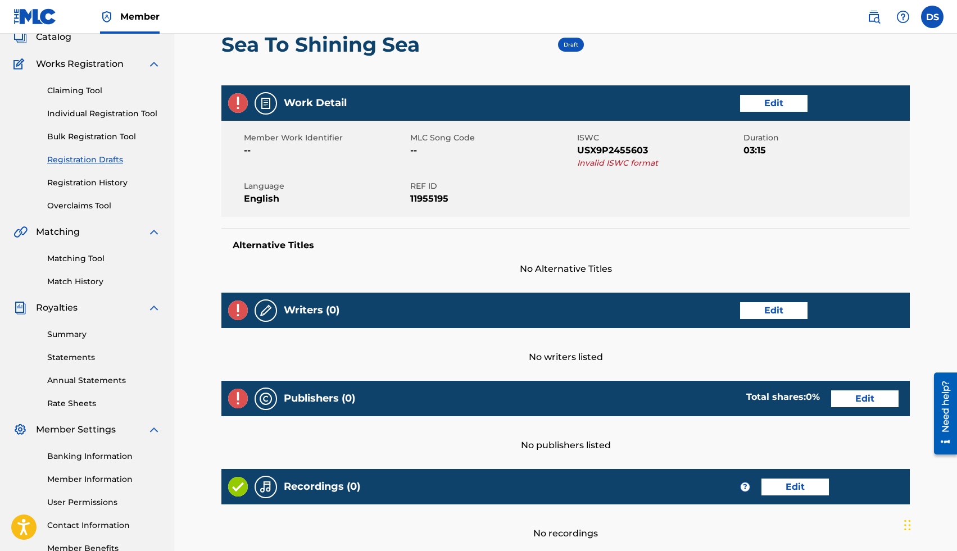
scroll to position [76, 0]
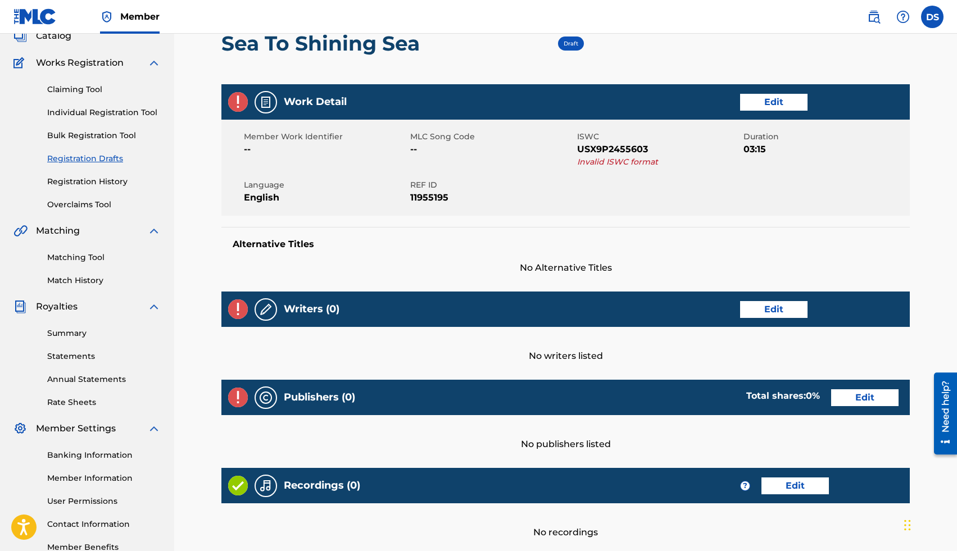
click at [784, 94] on link "Edit" at bounding box center [773, 102] width 67 height 17
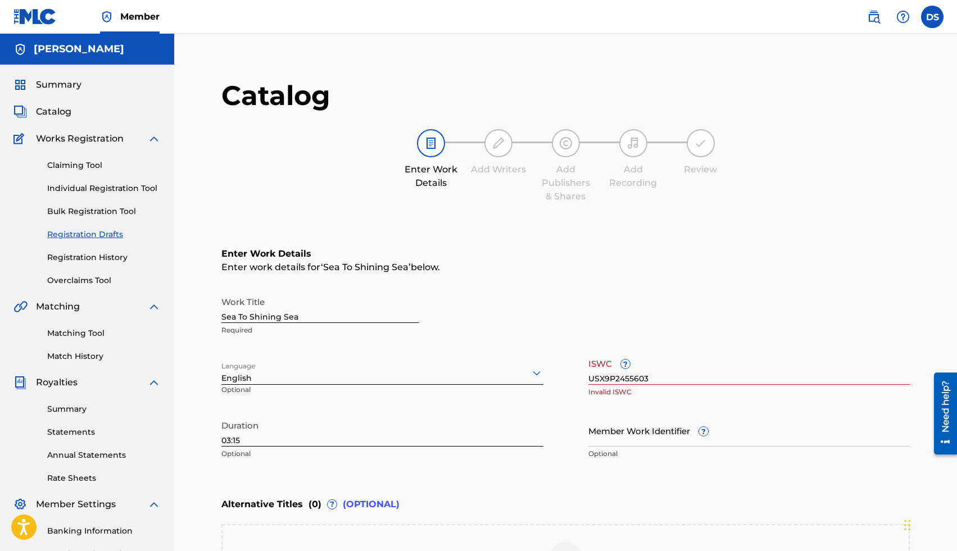
click at [607, 374] on input "USX9P2455603" at bounding box center [749, 369] width 322 height 32
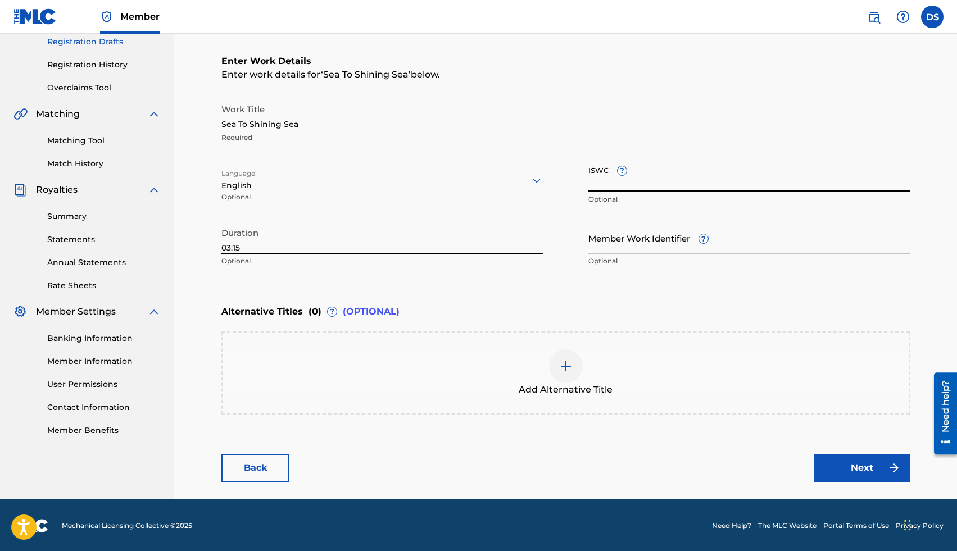
scroll to position [194, 0]
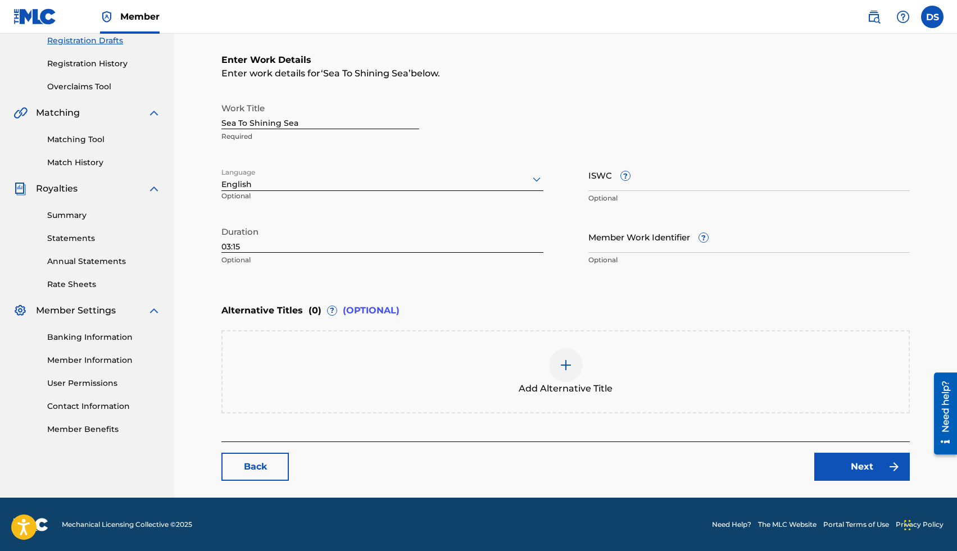
click at [860, 465] on link "Next" at bounding box center [861, 467] width 95 height 28
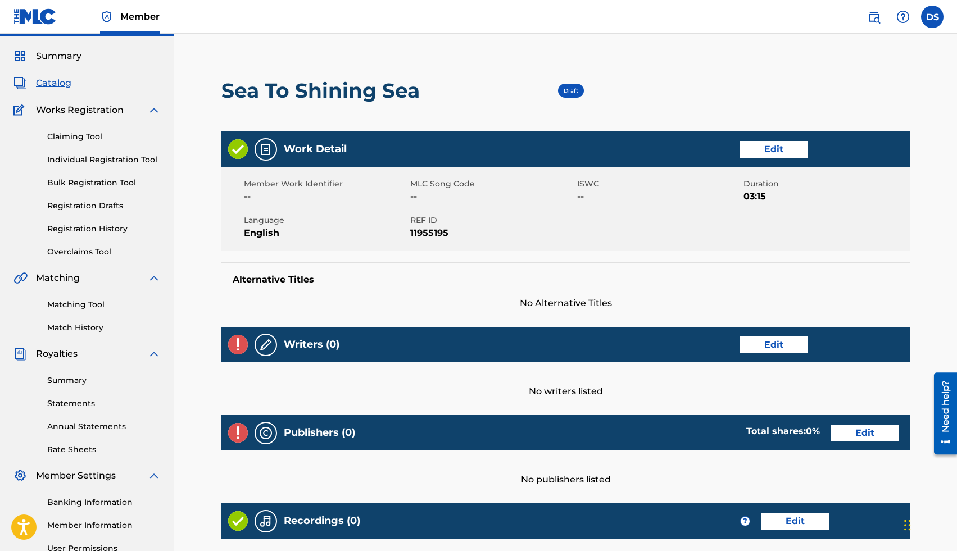
scroll to position [79, 0]
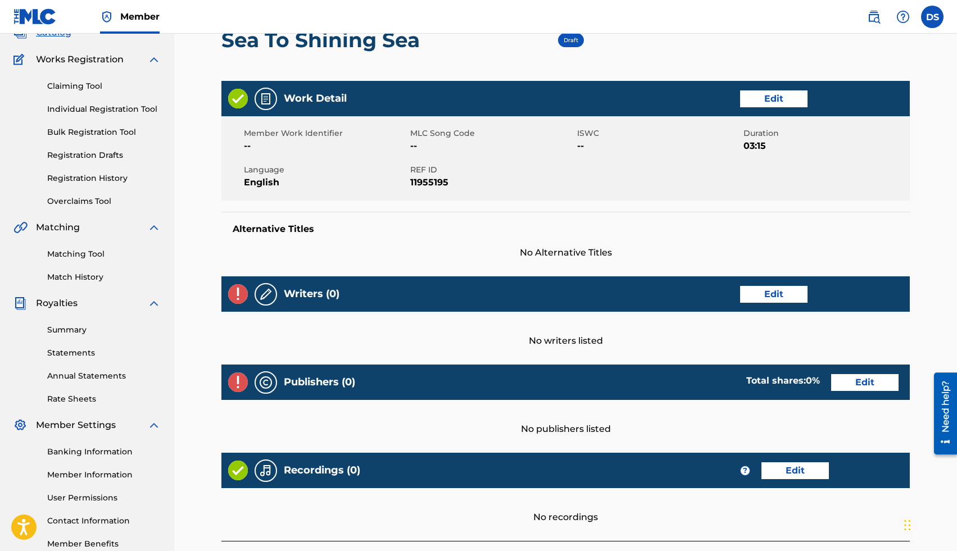
click at [750, 297] on link "Edit" at bounding box center [773, 294] width 67 height 17
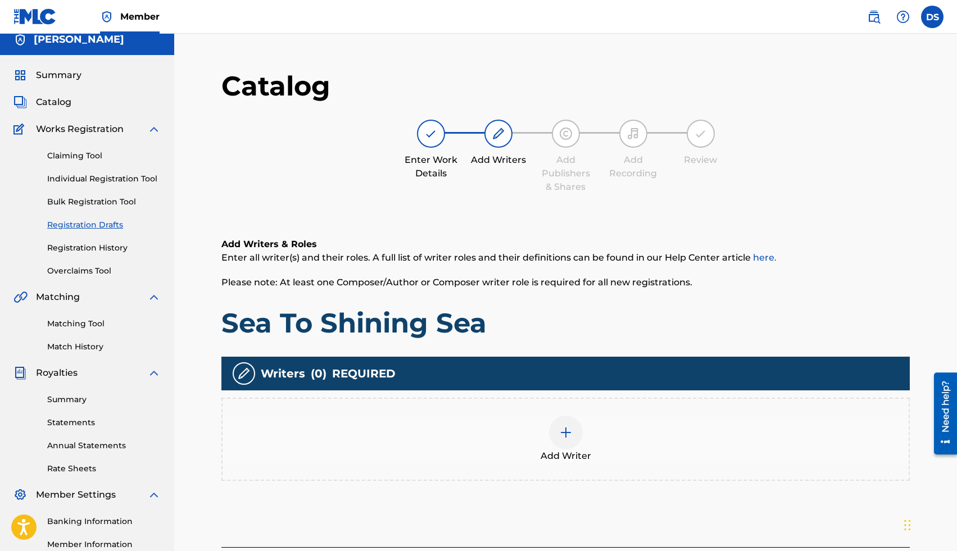
scroll to position [20, 0]
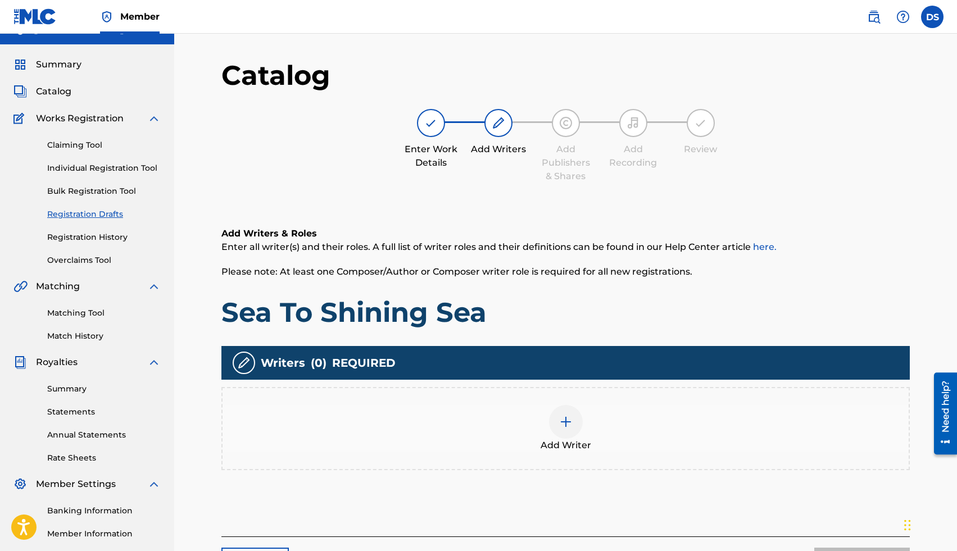
click at [575, 420] on div at bounding box center [566, 422] width 34 height 34
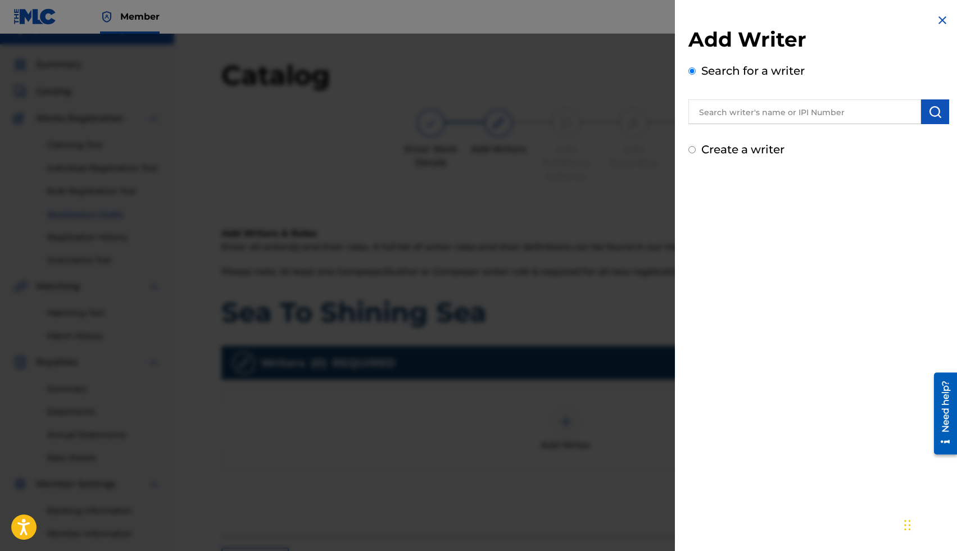
click at [764, 109] on input "text" at bounding box center [804, 111] width 233 height 25
type input "[PERSON_NAME]"
click at [932, 114] on img "submit" at bounding box center [934, 111] width 13 height 13
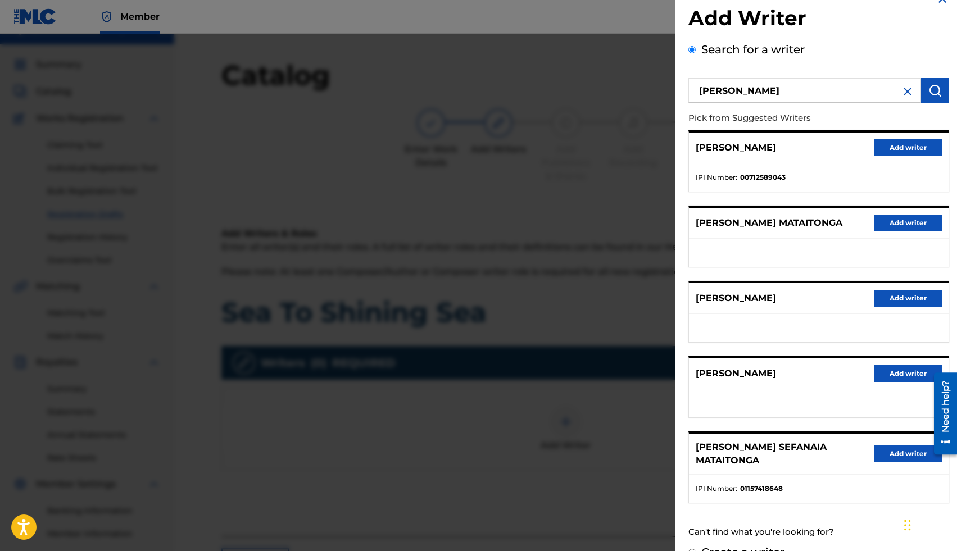
scroll to position [34, 0]
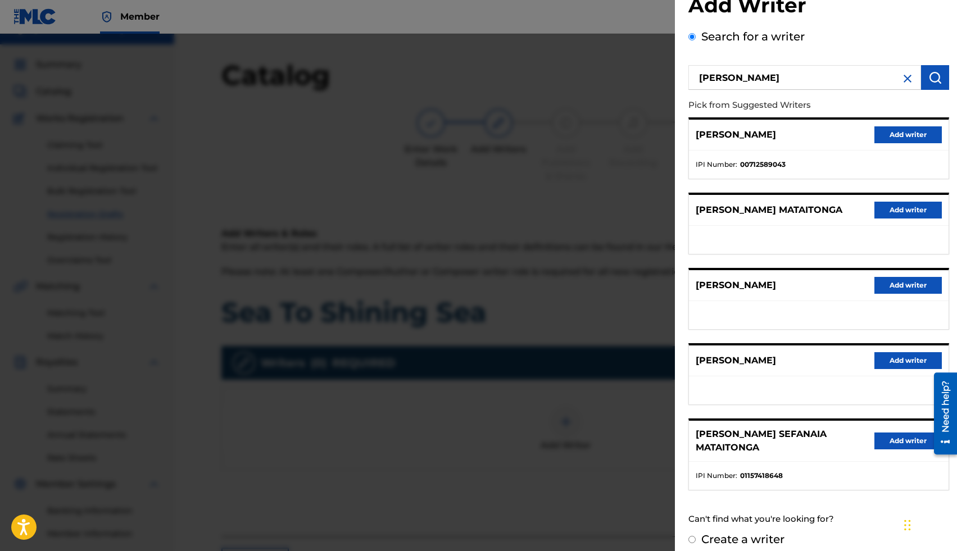
click at [881, 362] on button "Add writer" at bounding box center [907, 360] width 67 height 17
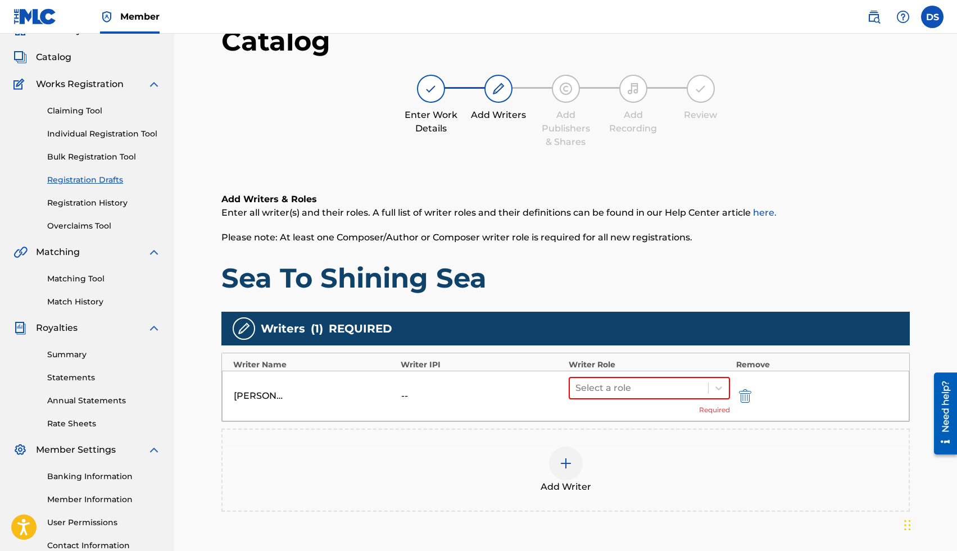
scroll to position [109, 0]
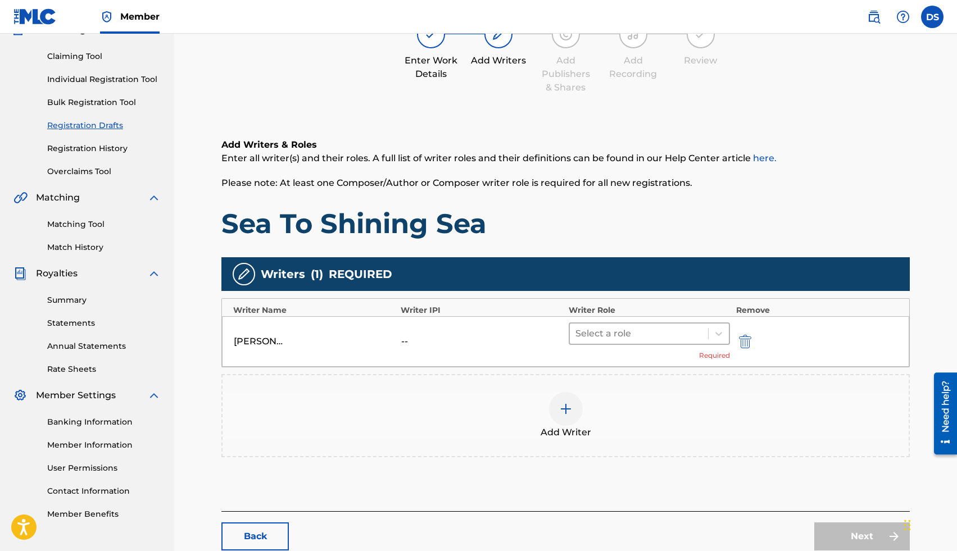
click at [618, 324] on div "Select a role" at bounding box center [639, 334] width 139 height 20
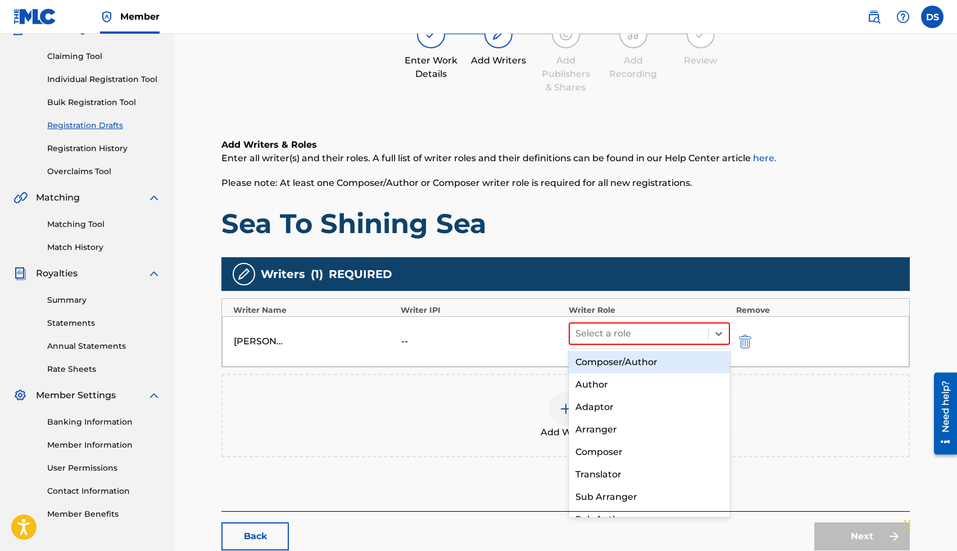
click at [619, 361] on div "Composer/Author" at bounding box center [649, 362] width 162 height 22
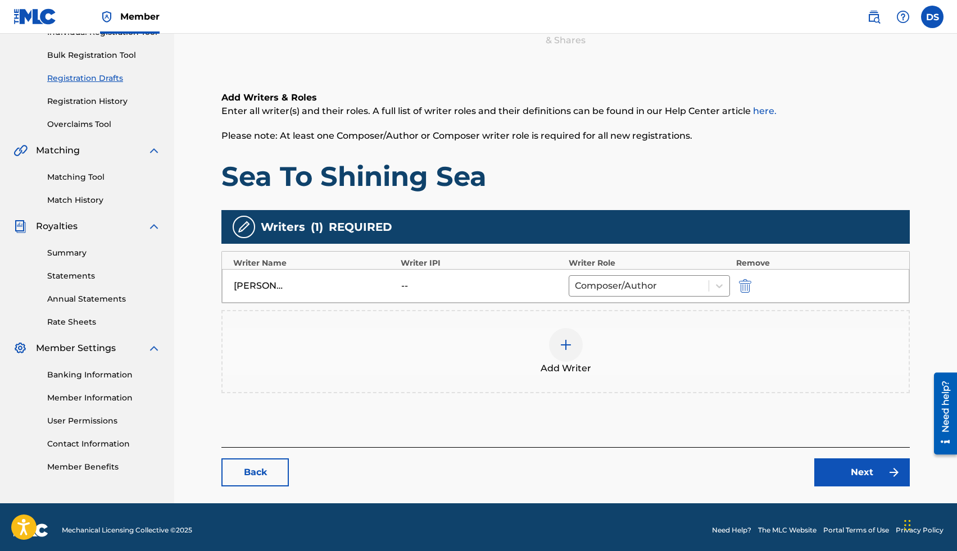
scroll to position [162, 0]
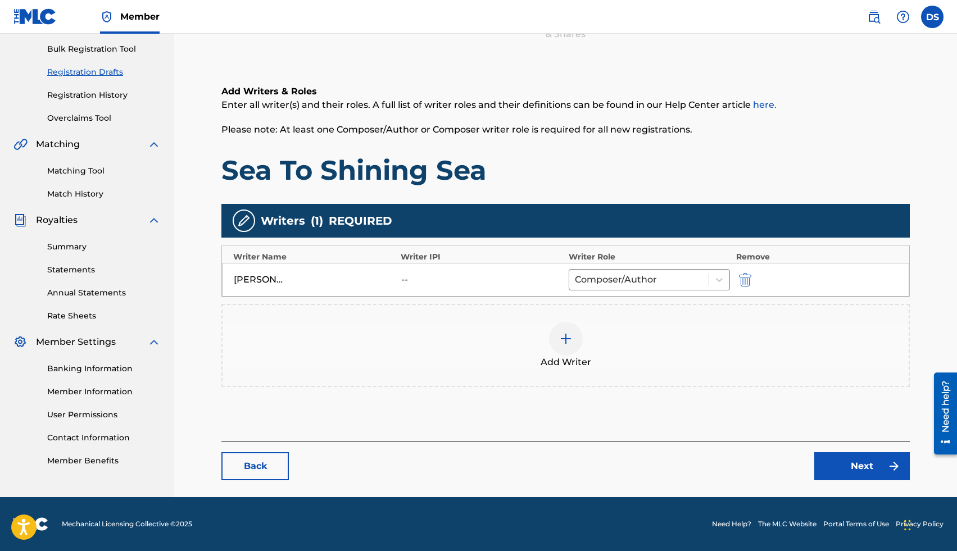
click at [863, 462] on link "Next" at bounding box center [861, 466] width 95 height 28
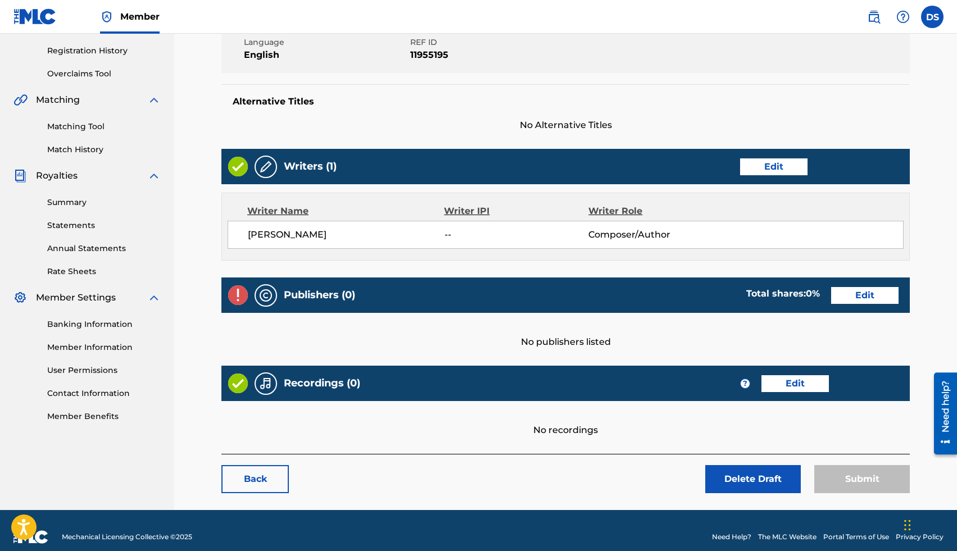
scroll to position [212, 0]
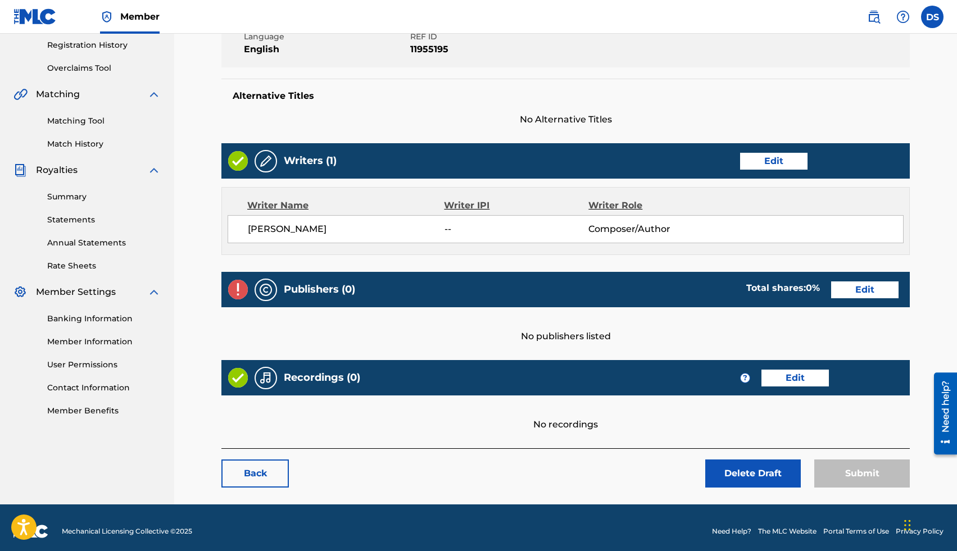
click at [874, 290] on link "Edit" at bounding box center [864, 289] width 67 height 17
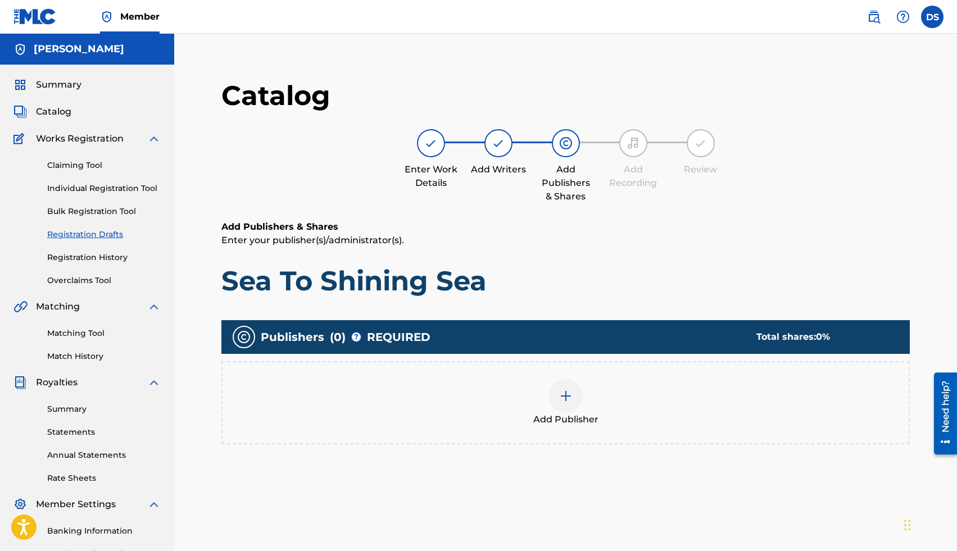
click at [557, 380] on div "Add Publisher" at bounding box center [565, 402] width 686 height 47
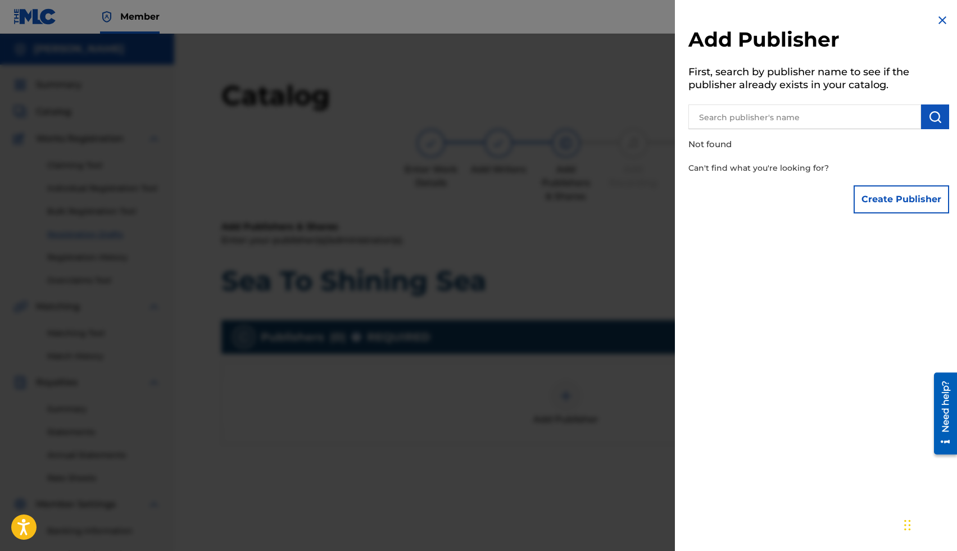
click at [744, 112] on input "text" at bounding box center [804, 116] width 233 height 25
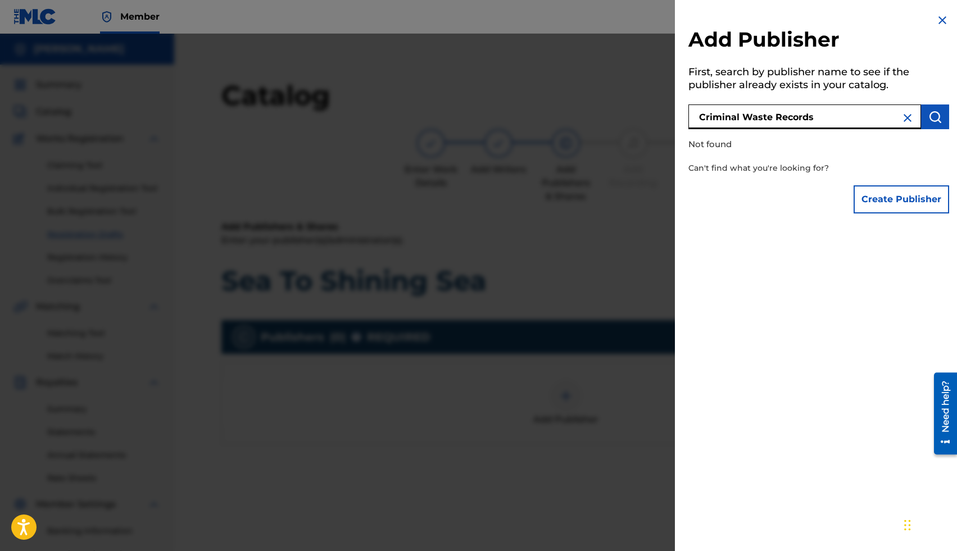
type input "Criminal Waste Records"
click at [903, 204] on button "Create Publisher" at bounding box center [900, 199] width 95 height 28
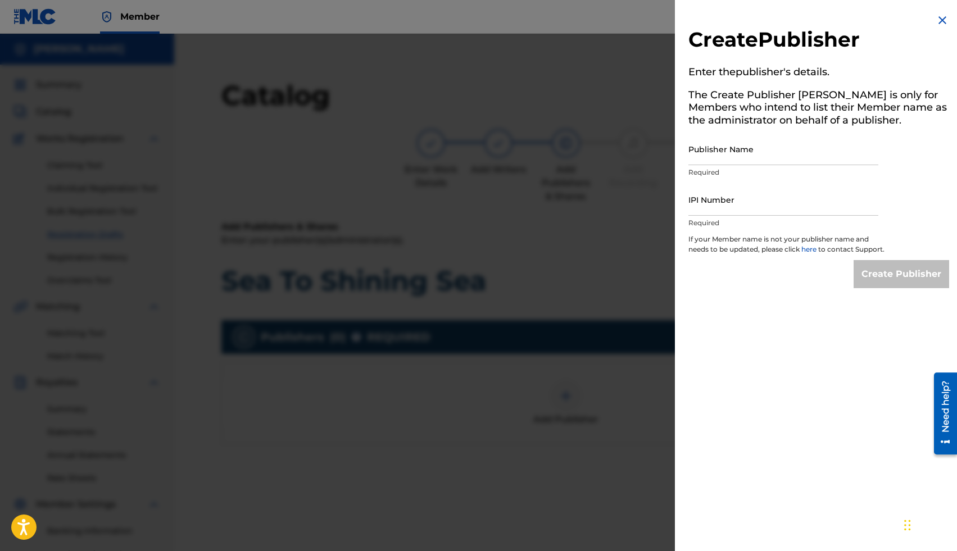
click at [759, 151] on input "Publisher Name" at bounding box center [783, 149] width 190 height 32
type input "Criminal Waste Records"
